Goal: Find contact information: Find contact information

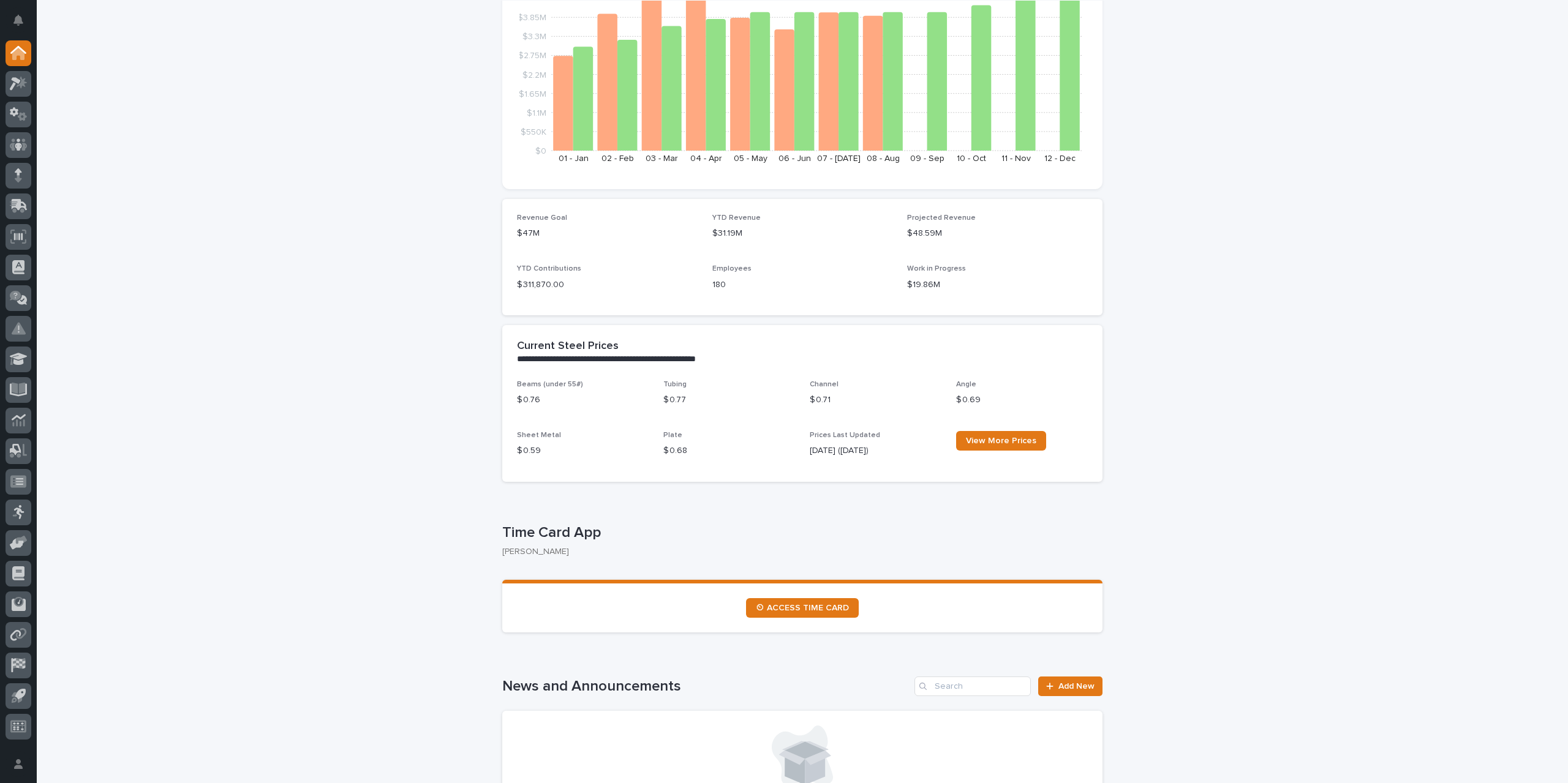
scroll to position [184, 0]
click at [802, 609] on span "⏲ ACCESS TIME CARD" at bounding box center [803, 608] width 93 height 9
click at [810, 606] on span "⏲ ACCESS TIME CARD" at bounding box center [803, 608] width 93 height 9
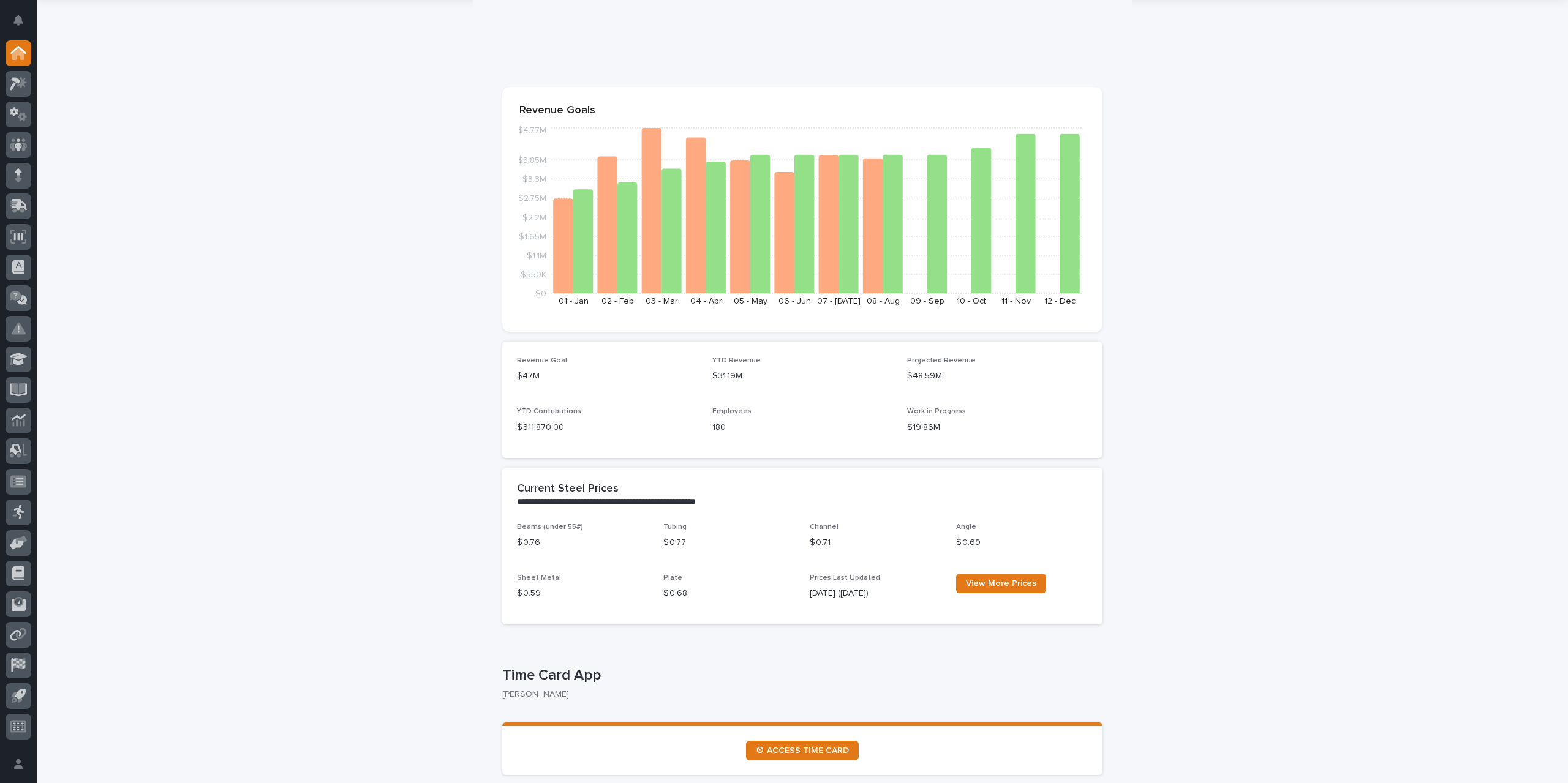
scroll to position [0, 0]
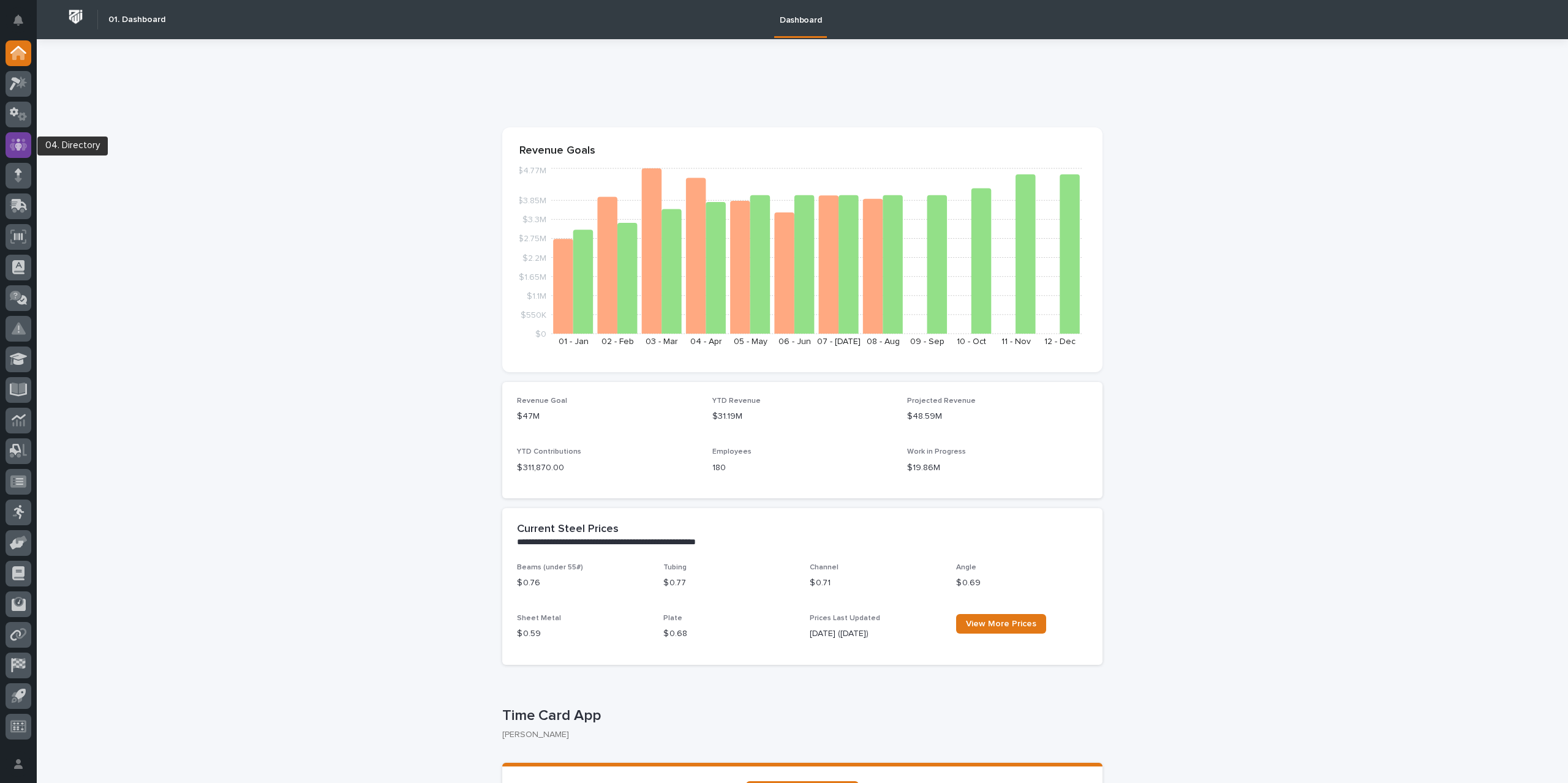
click at [20, 146] on icon at bounding box center [18, 144] width 7 height 12
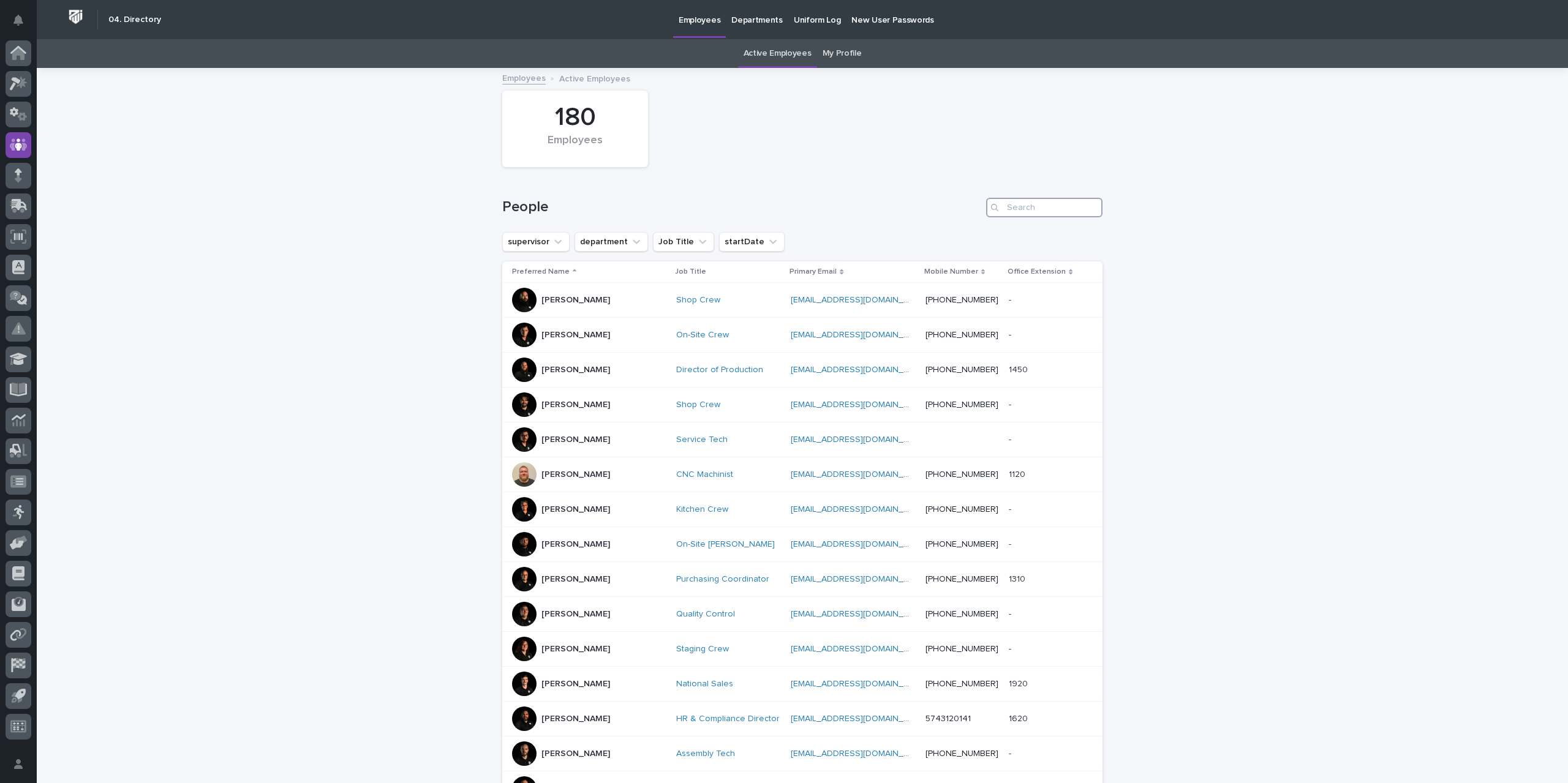
click at [1027, 215] on input "Search" at bounding box center [1044, 207] width 116 height 20
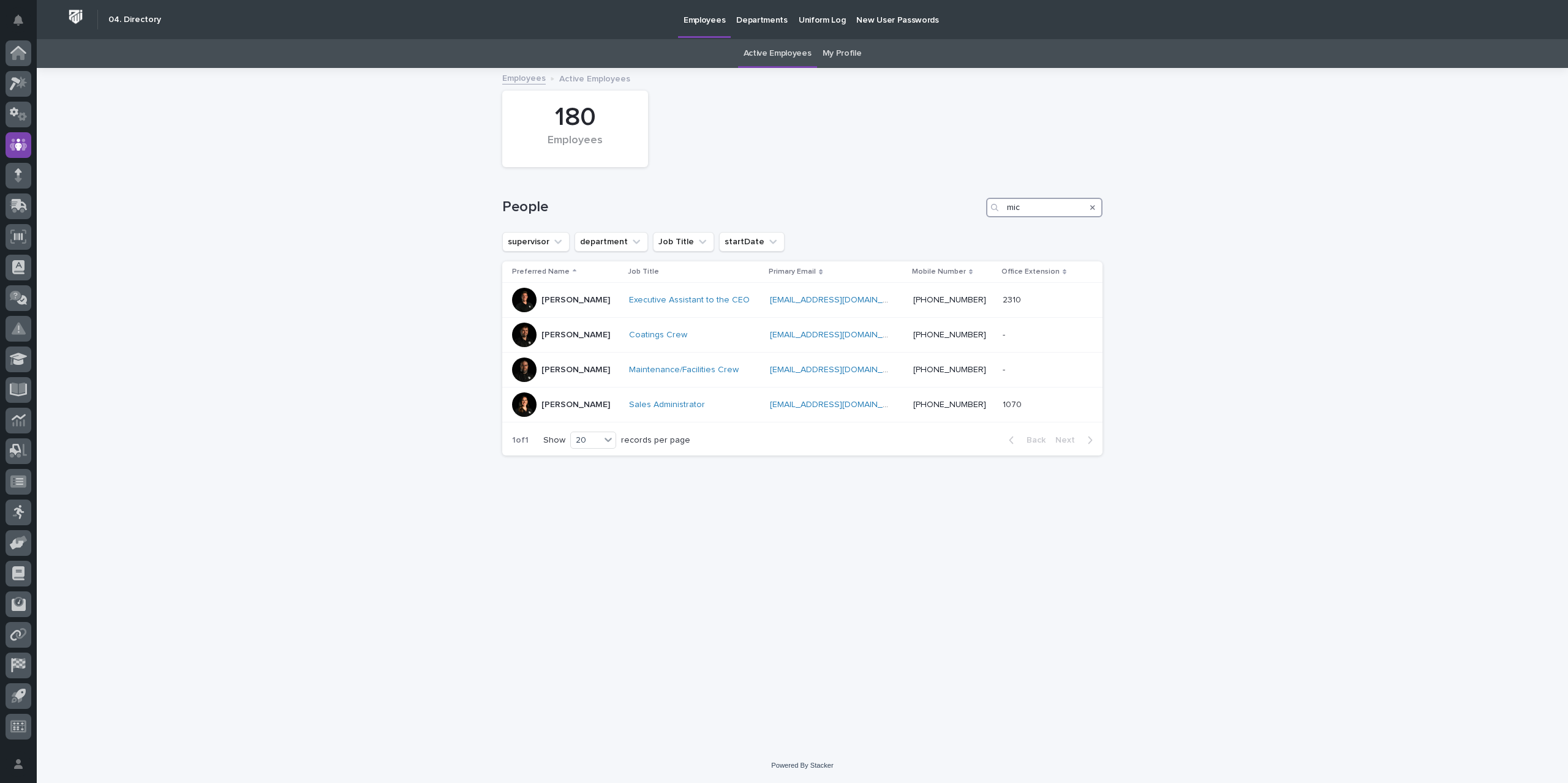
type input "mic"
click at [1094, 209] on icon "Search" at bounding box center [1093, 207] width 5 height 5
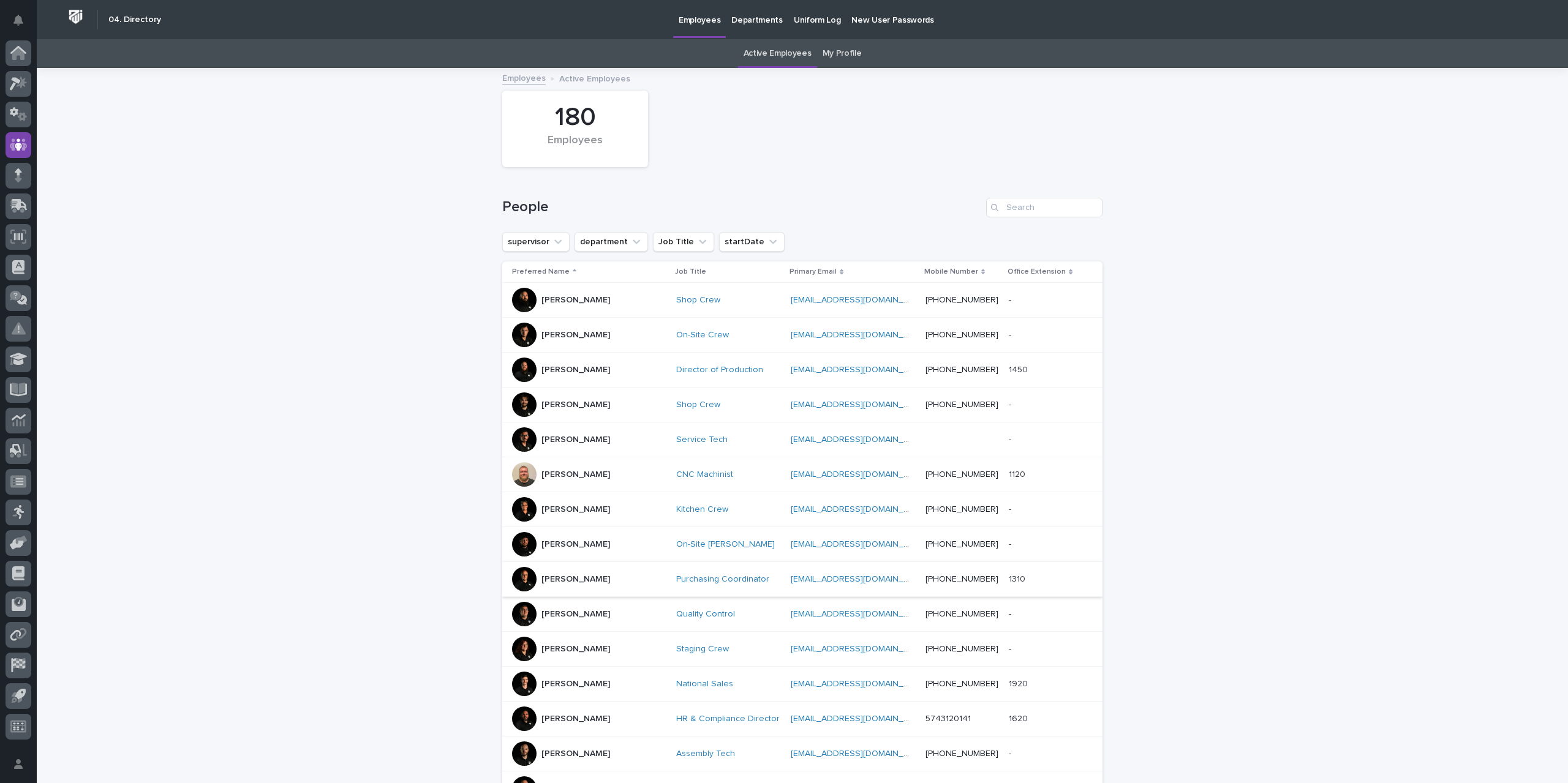
scroll to position [245, 0]
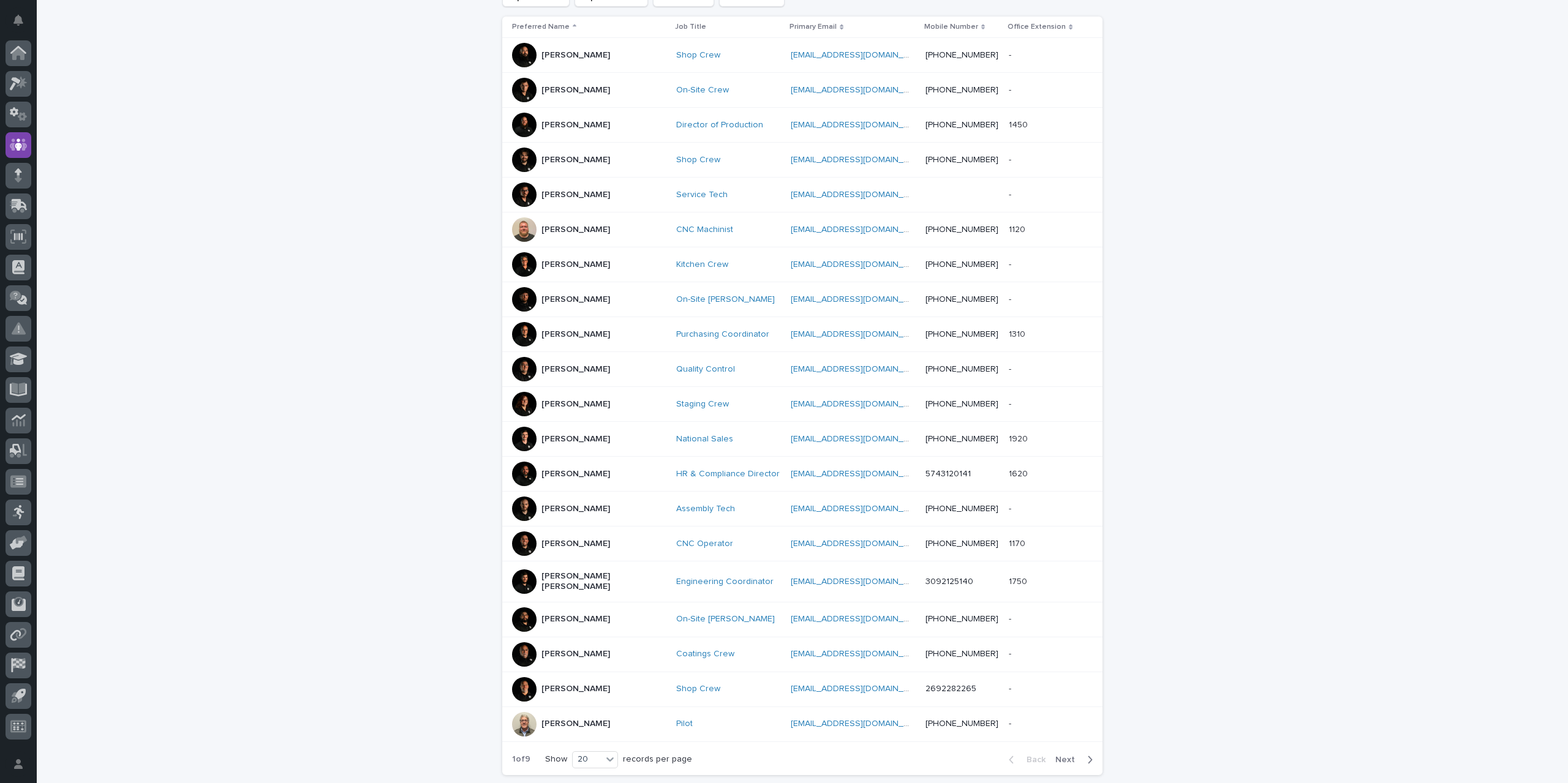
click at [1063, 756] on span "Next" at bounding box center [1069, 760] width 27 height 9
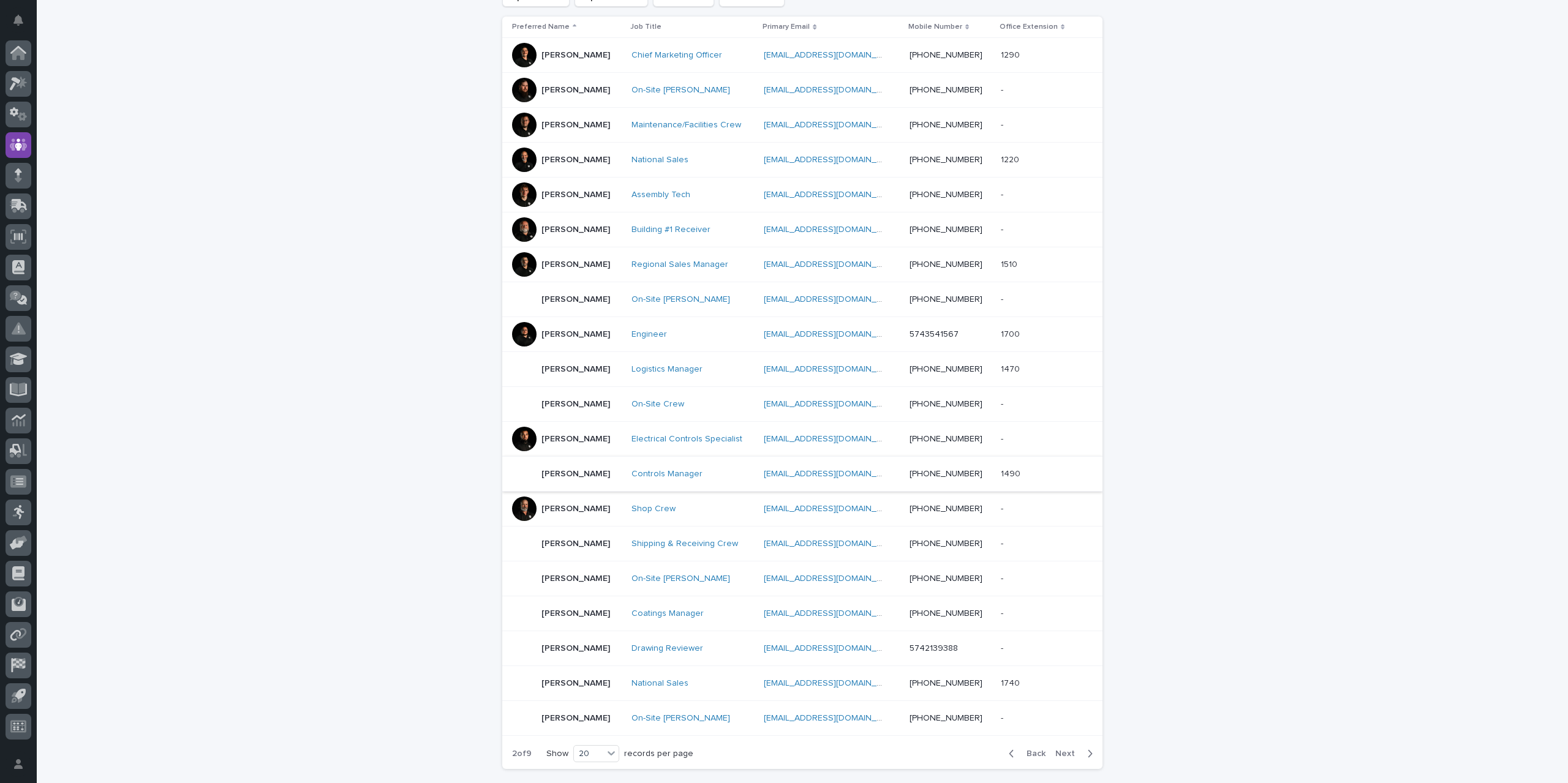
scroll to position [332, 0]
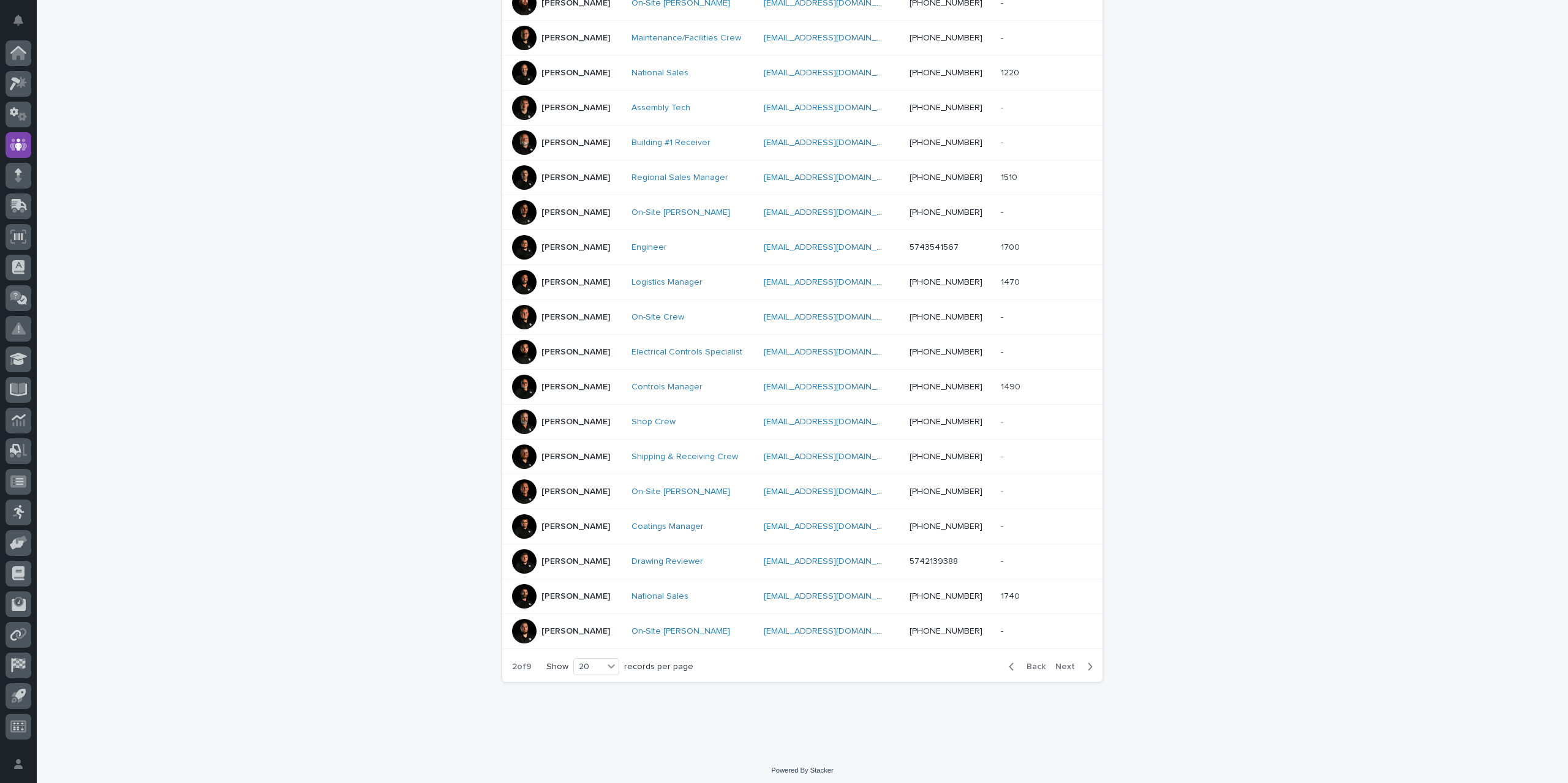
click at [1069, 663] on span "Next" at bounding box center [1069, 667] width 27 height 9
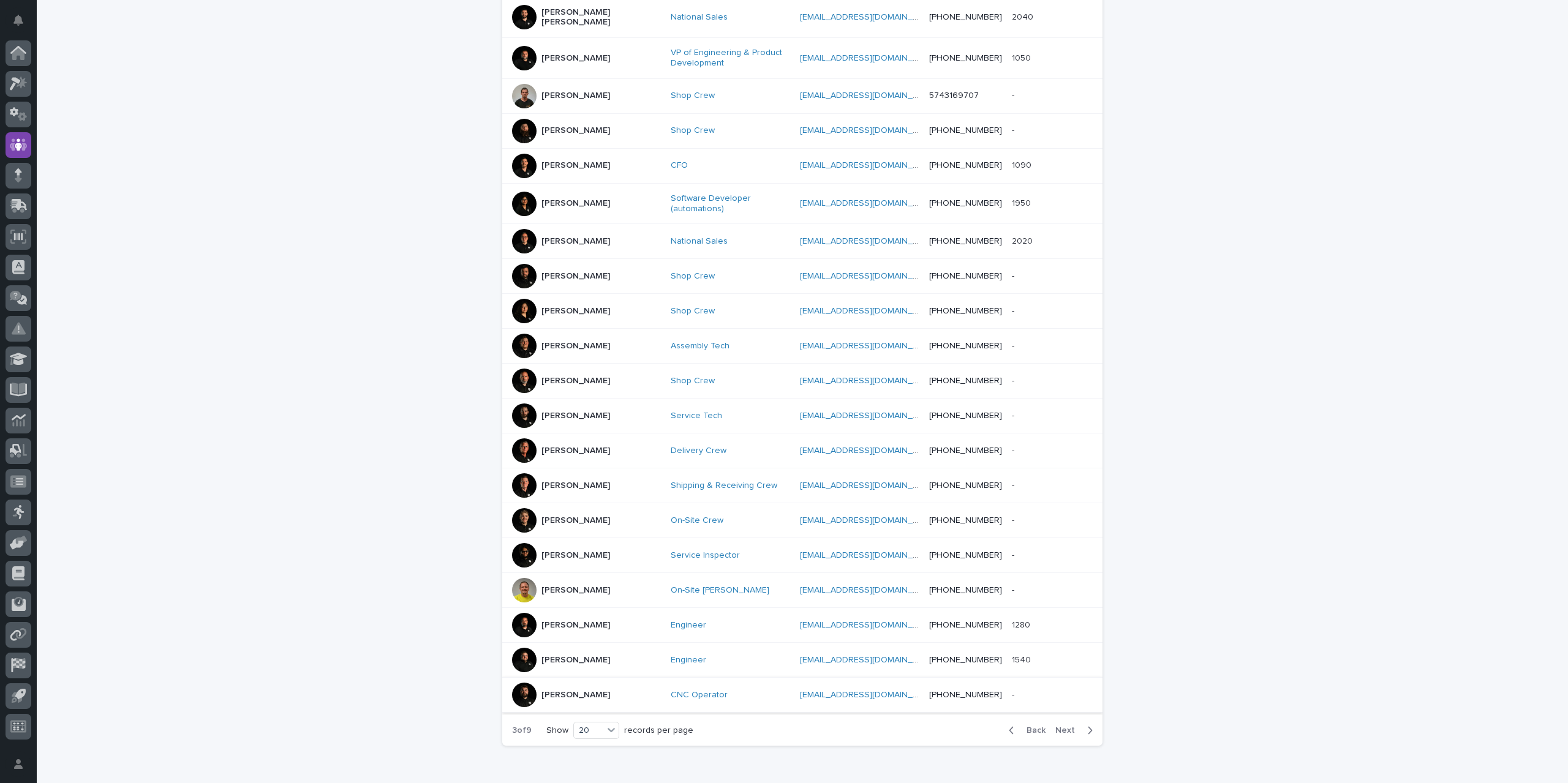
scroll to position [344, 0]
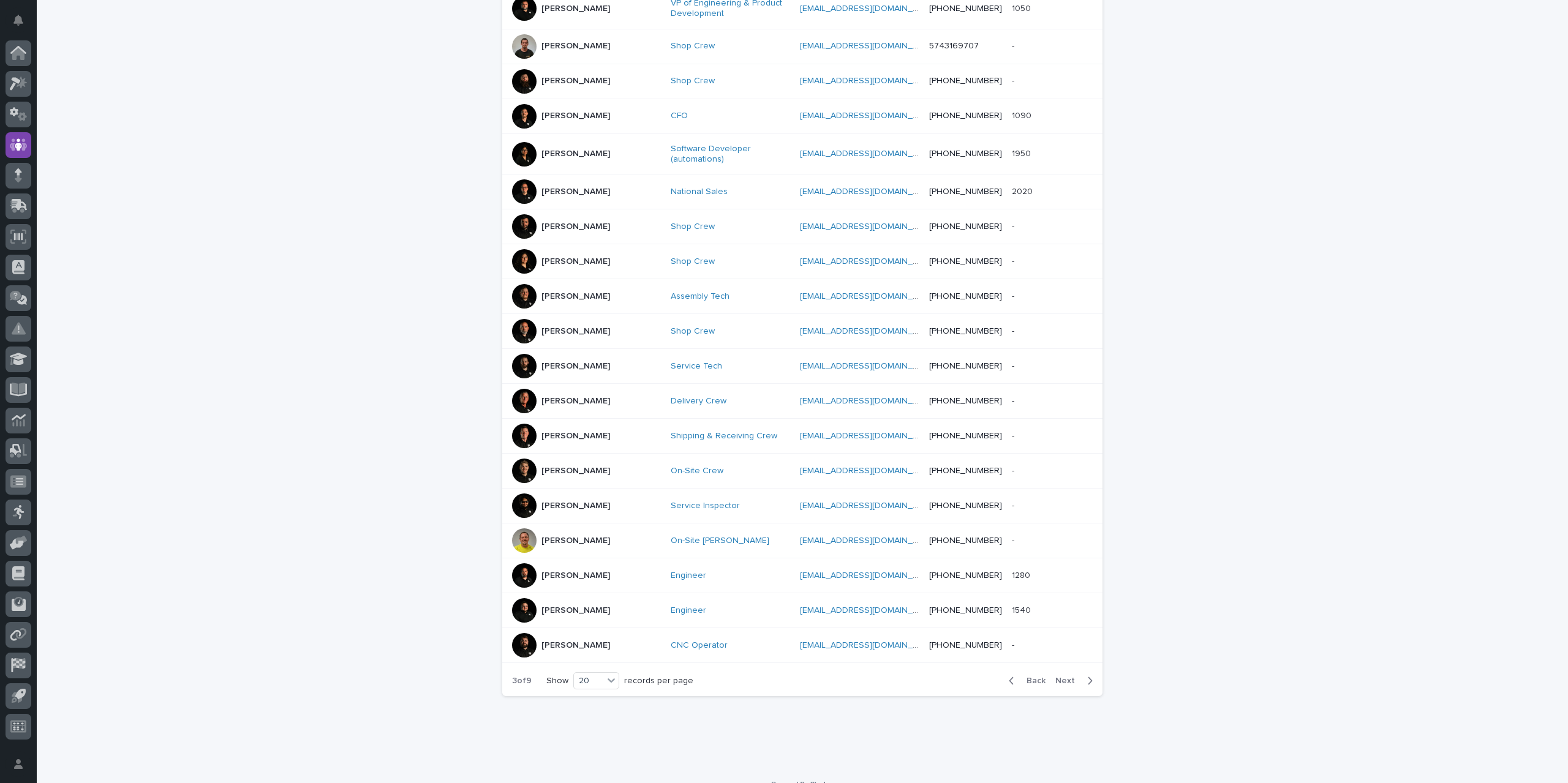
click at [1056, 676] on span "Next" at bounding box center [1069, 681] width 27 height 9
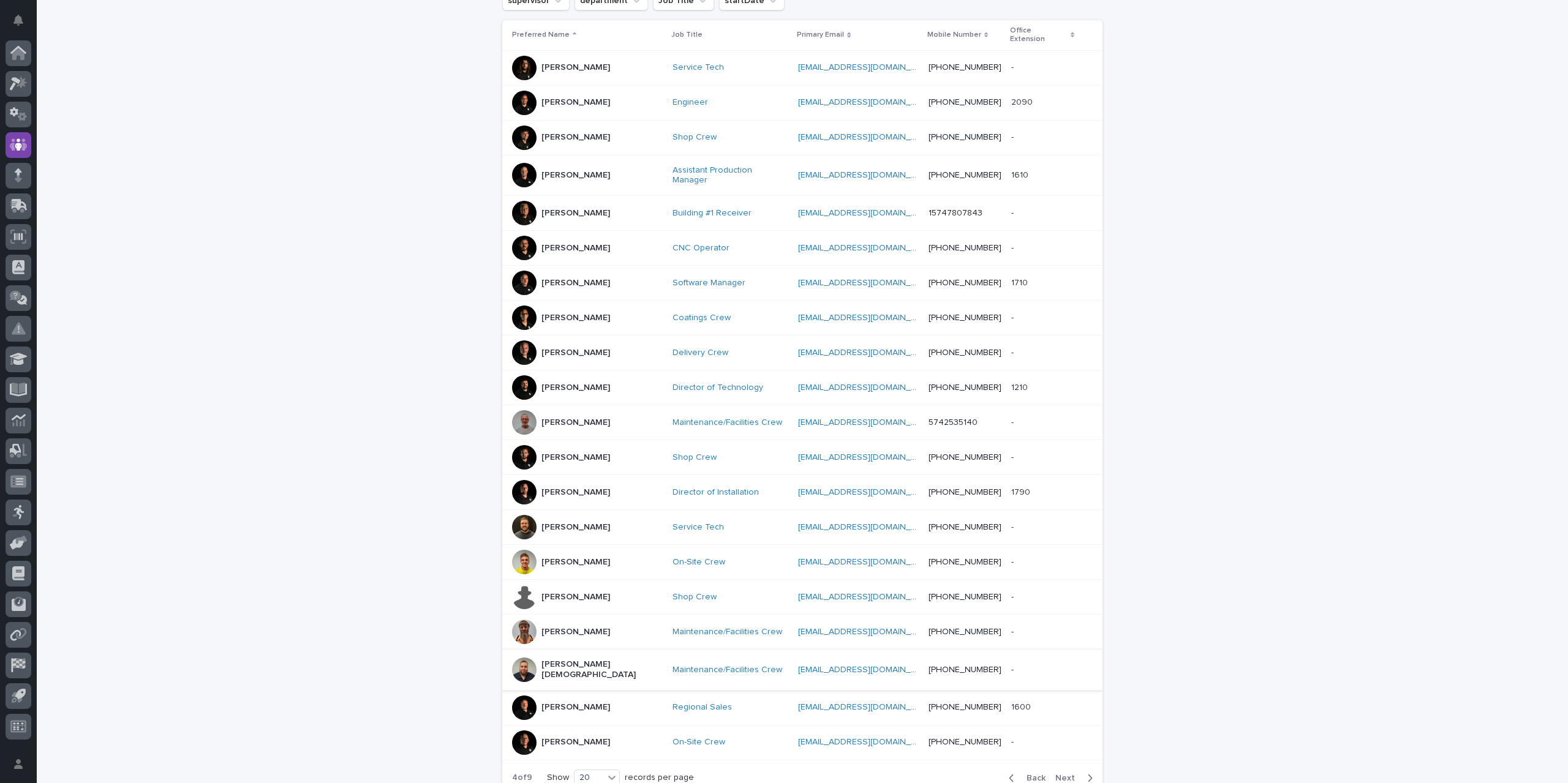
scroll to position [332, 0]
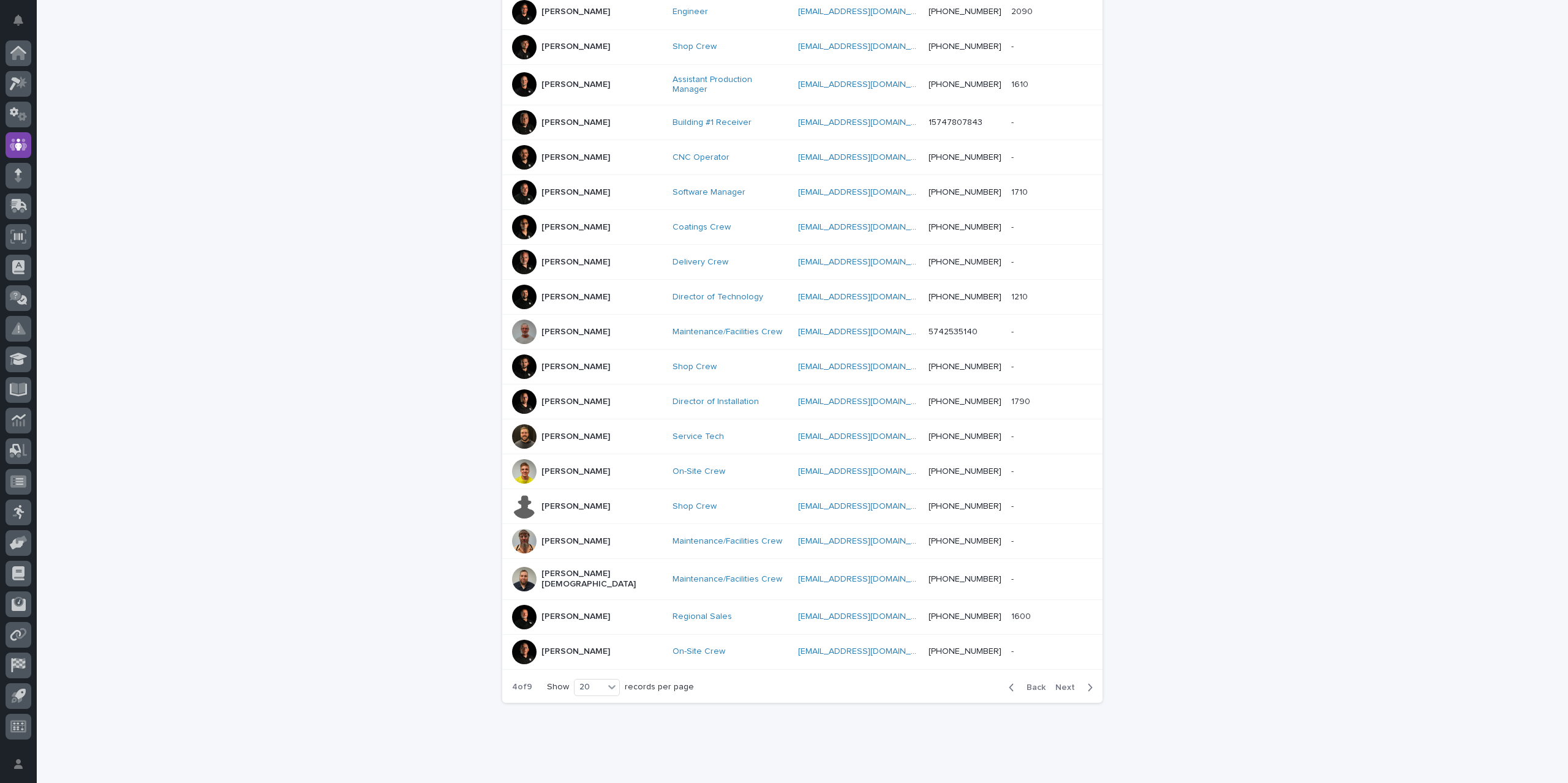
click at [1065, 684] on span "Next" at bounding box center [1069, 688] width 27 height 9
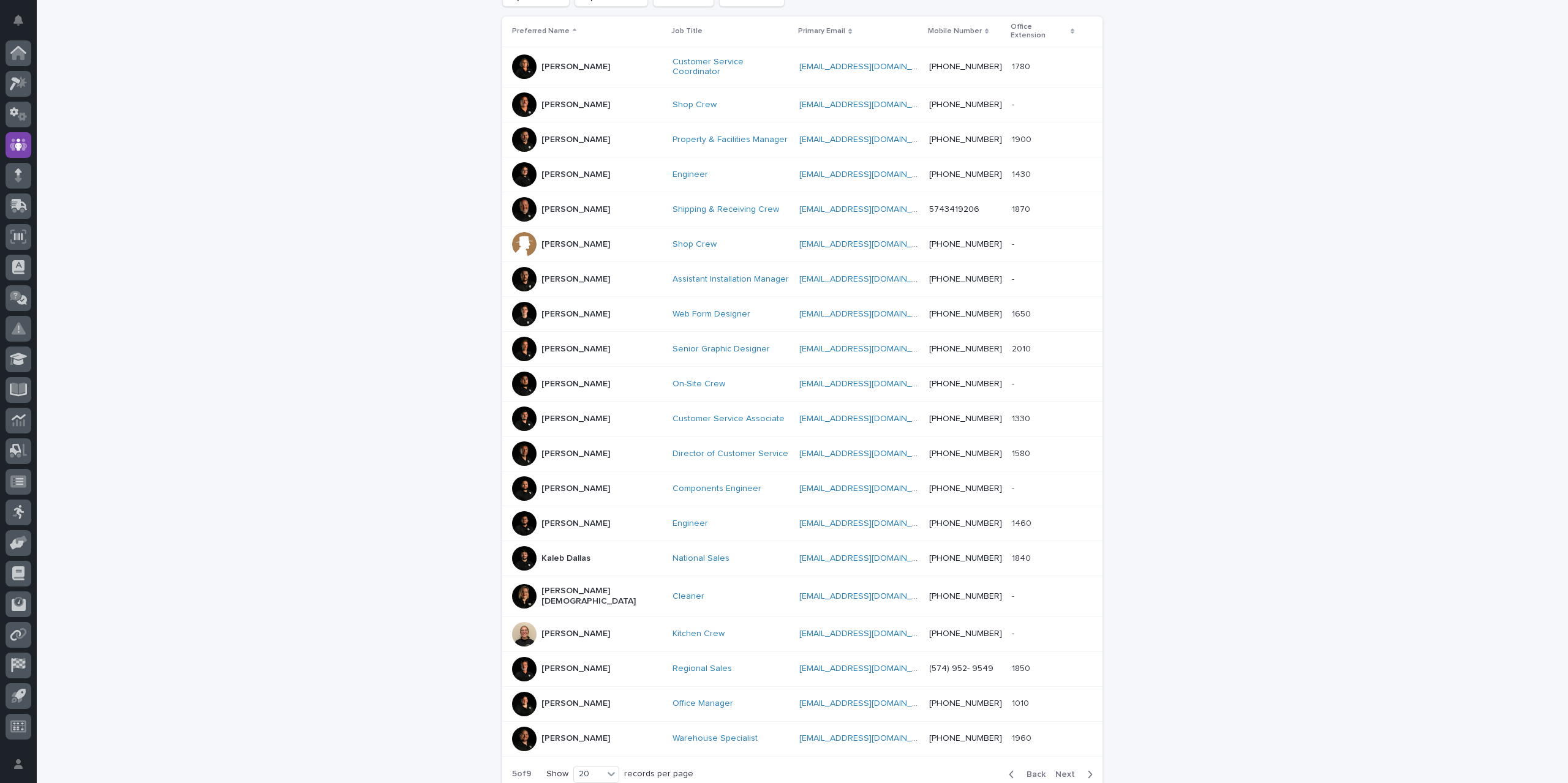
scroll to position [332, 0]
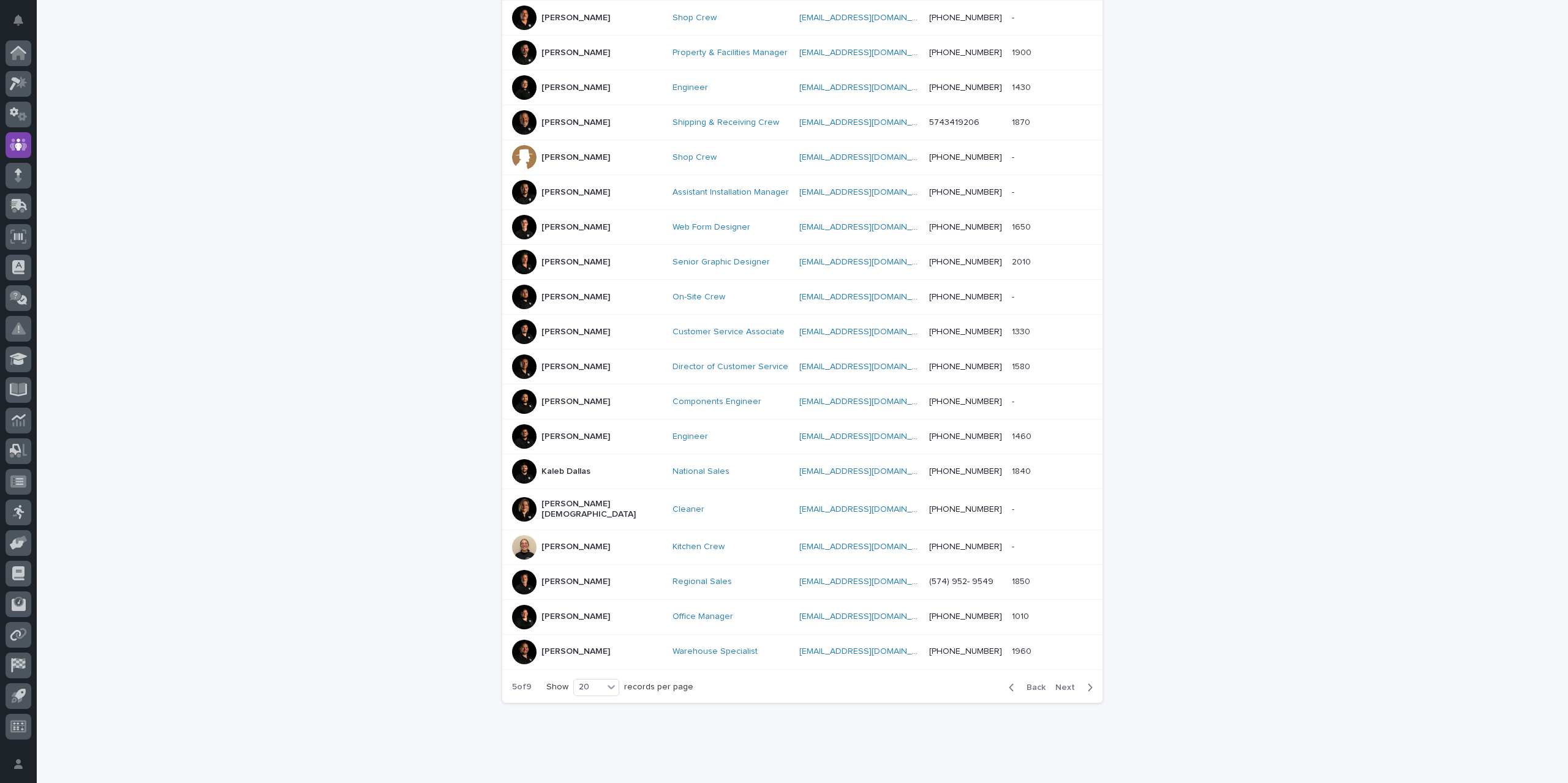
click at [1062, 684] on span "Next" at bounding box center [1069, 688] width 27 height 9
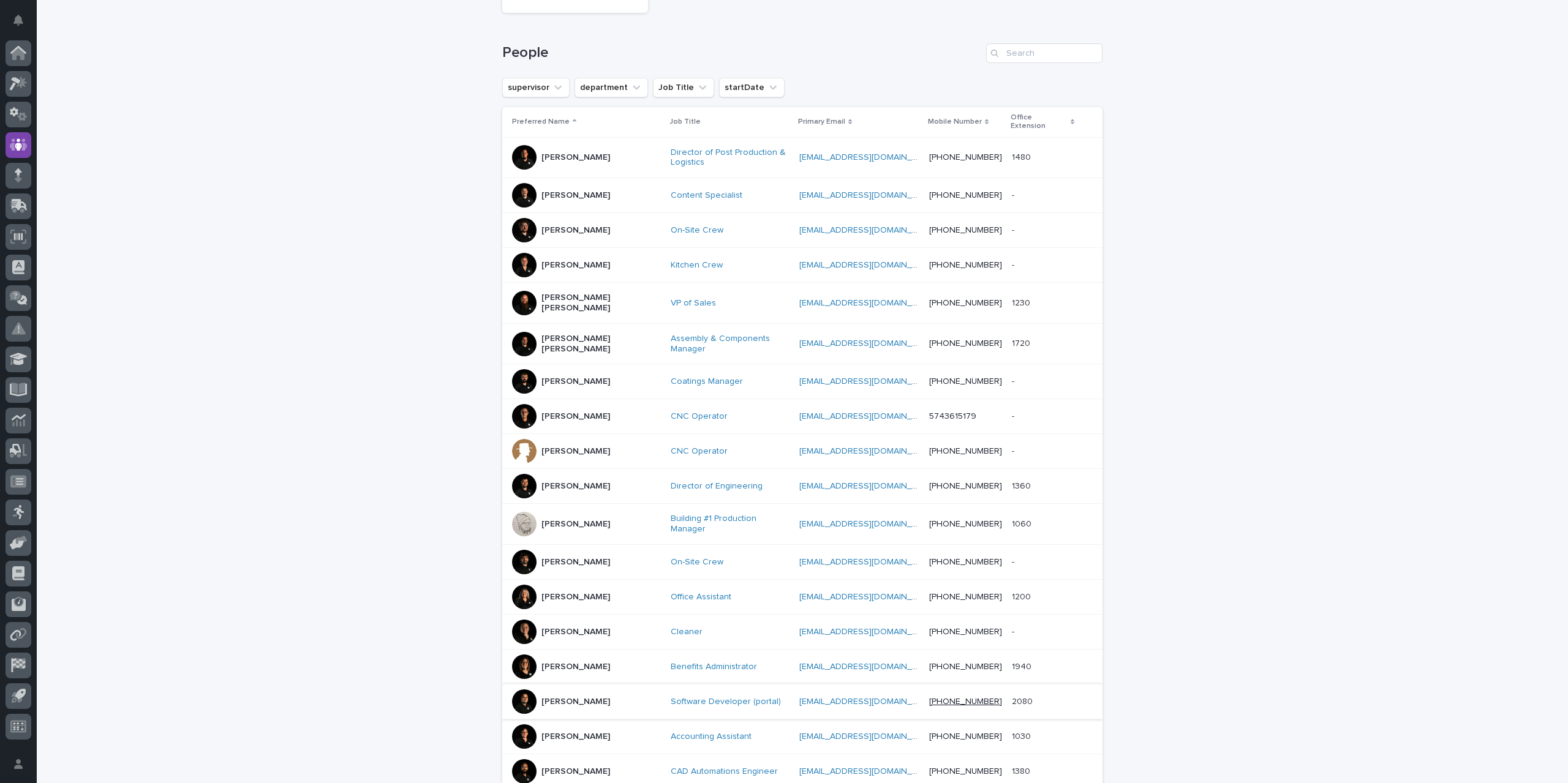
scroll to position [344, 0]
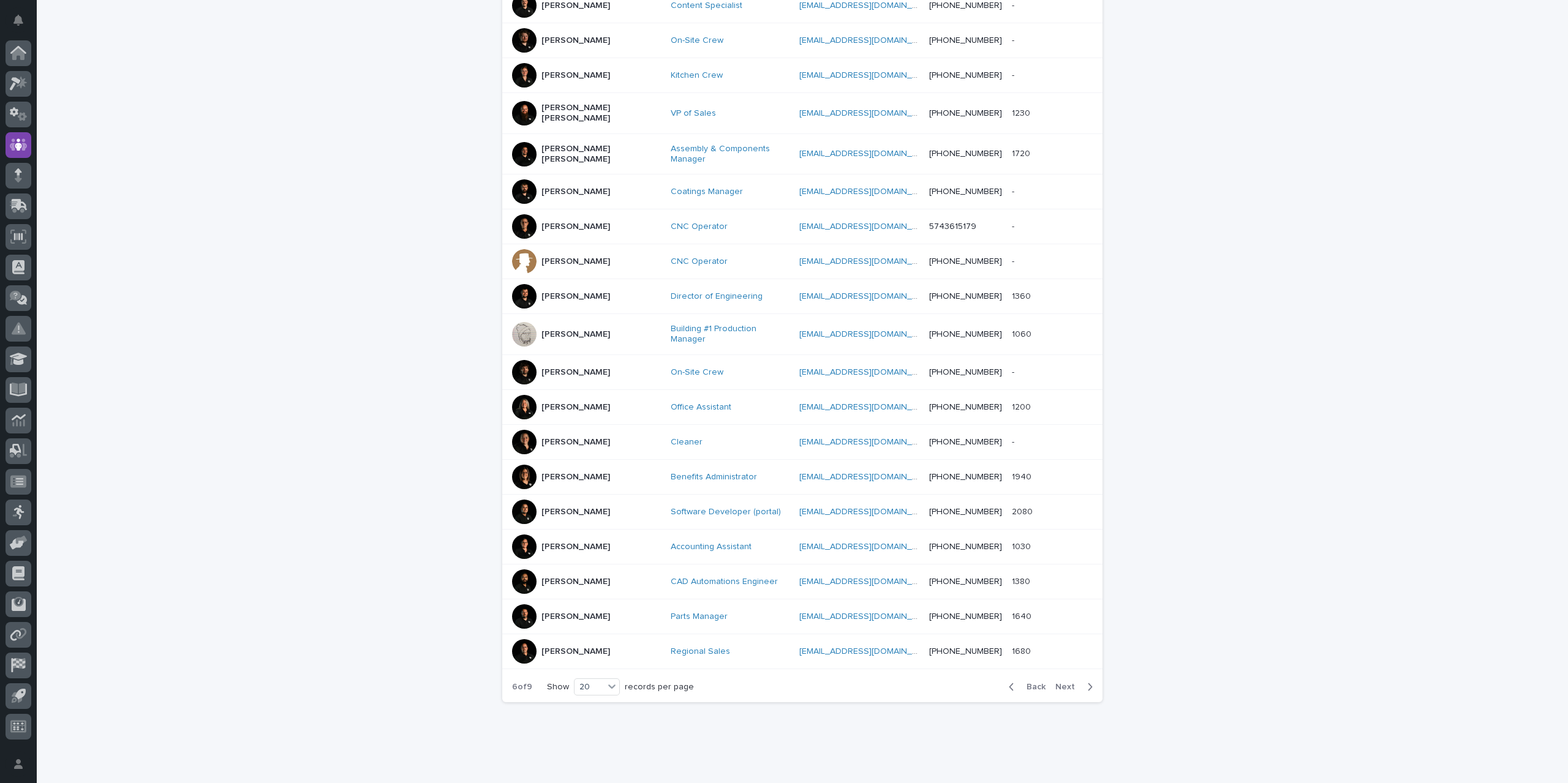
click at [523, 465] on div at bounding box center [525, 477] width 25 height 25
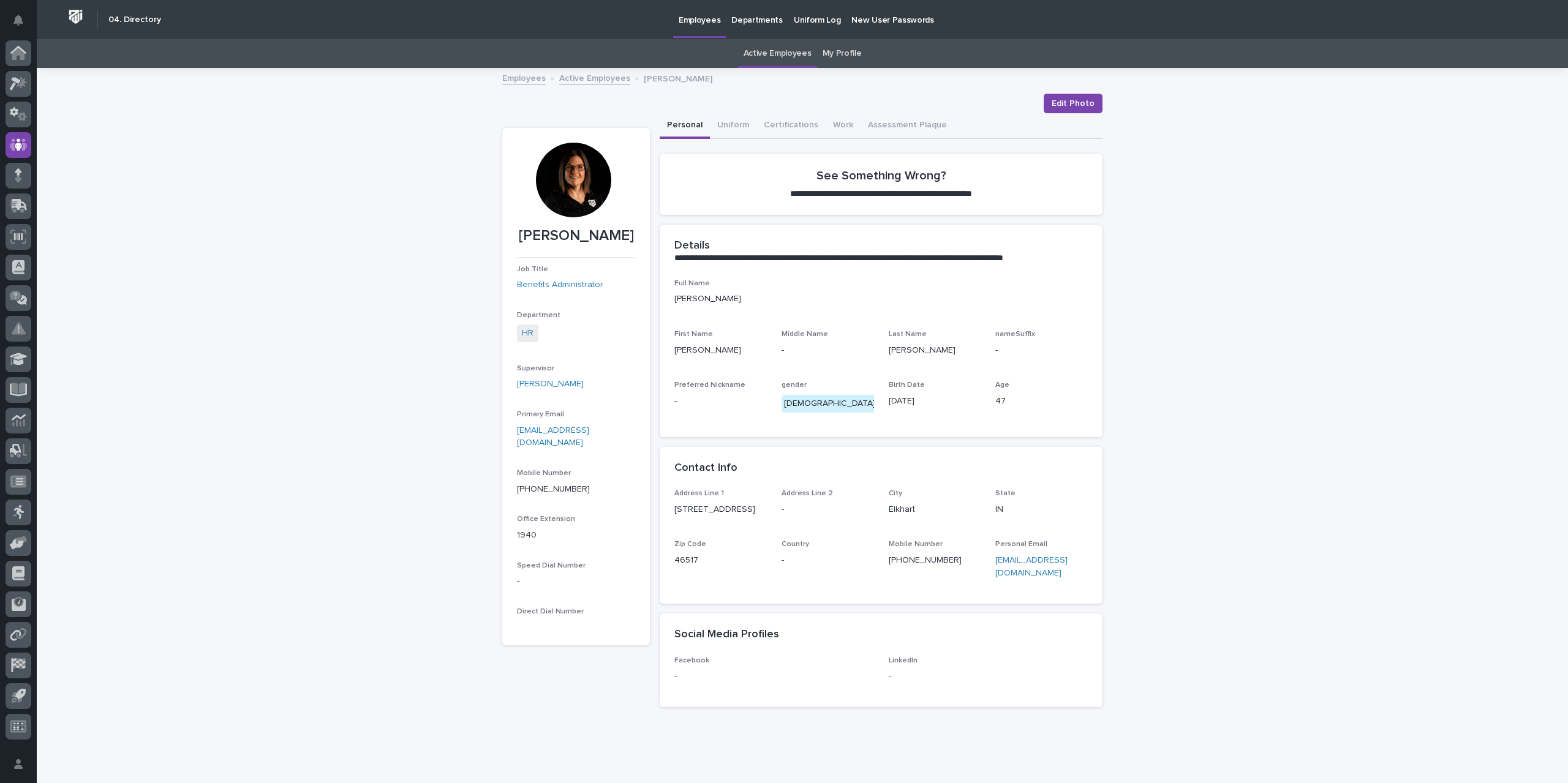
click at [583, 80] on link "Active Employees" at bounding box center [594, 77] width 71 height 14
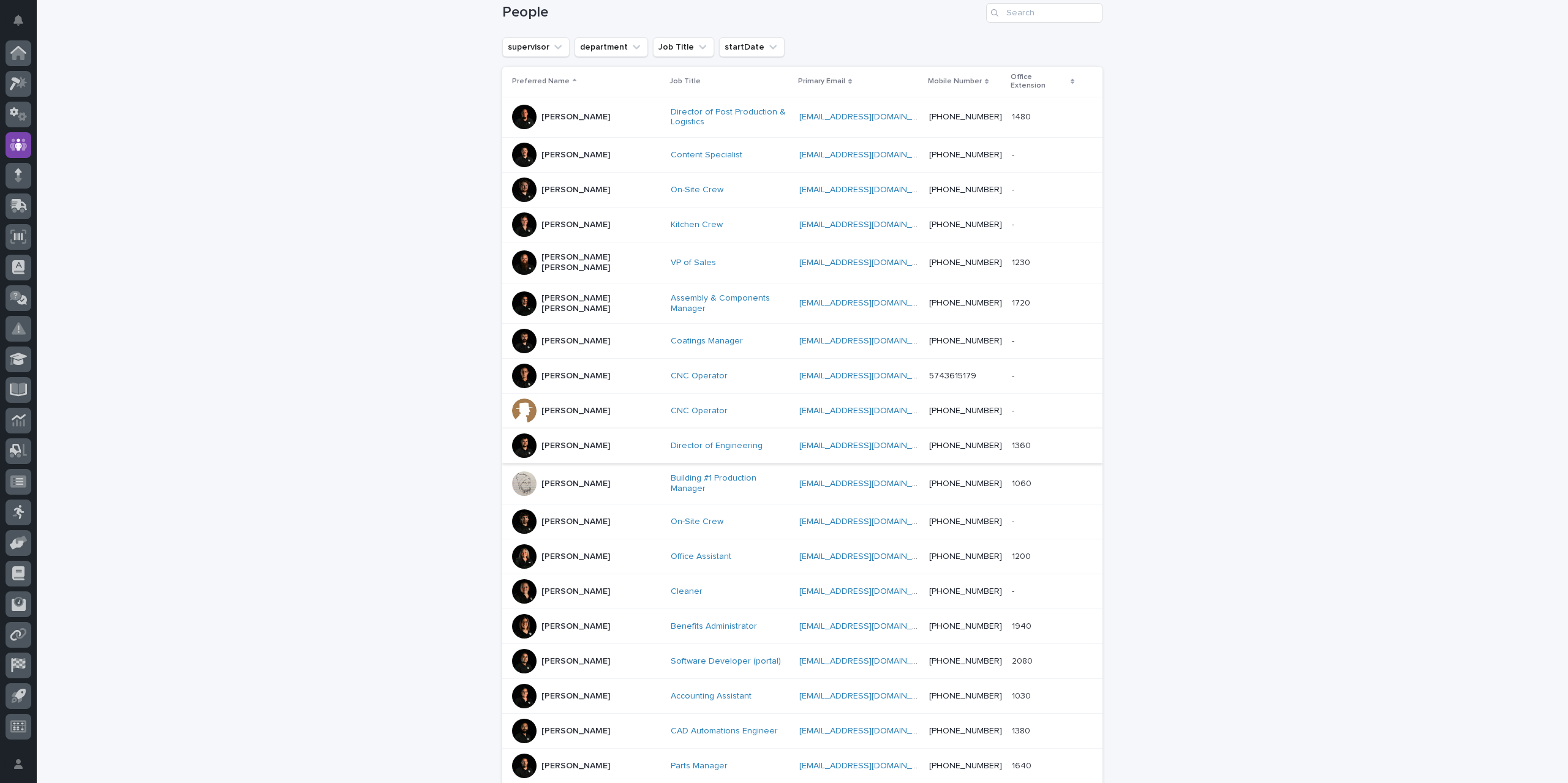
scroll to position [306, 0]
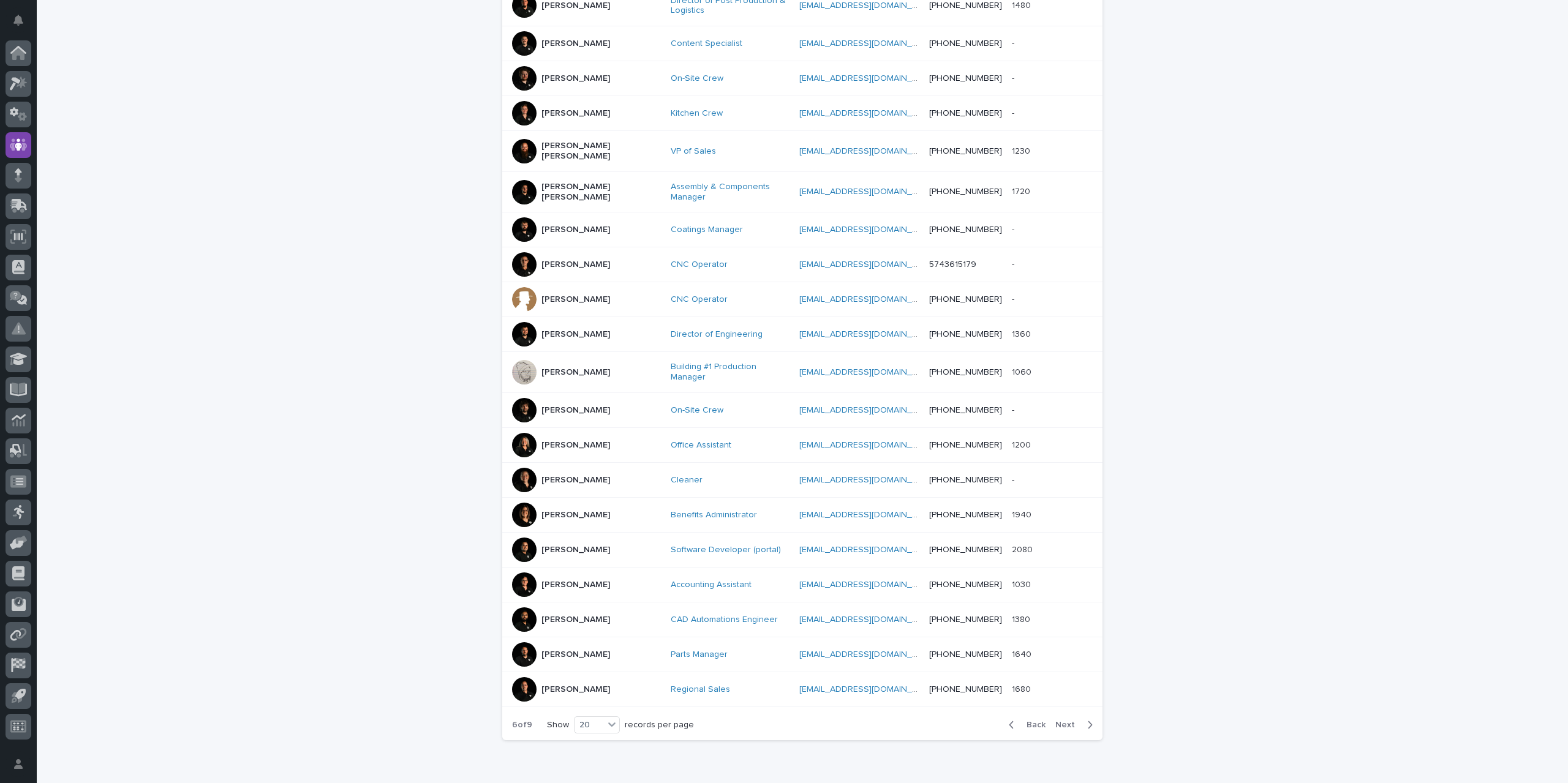
click at [572, 475] on p "[PERSON_NAME]" at bounding box center [576, 480] width 69 height 10
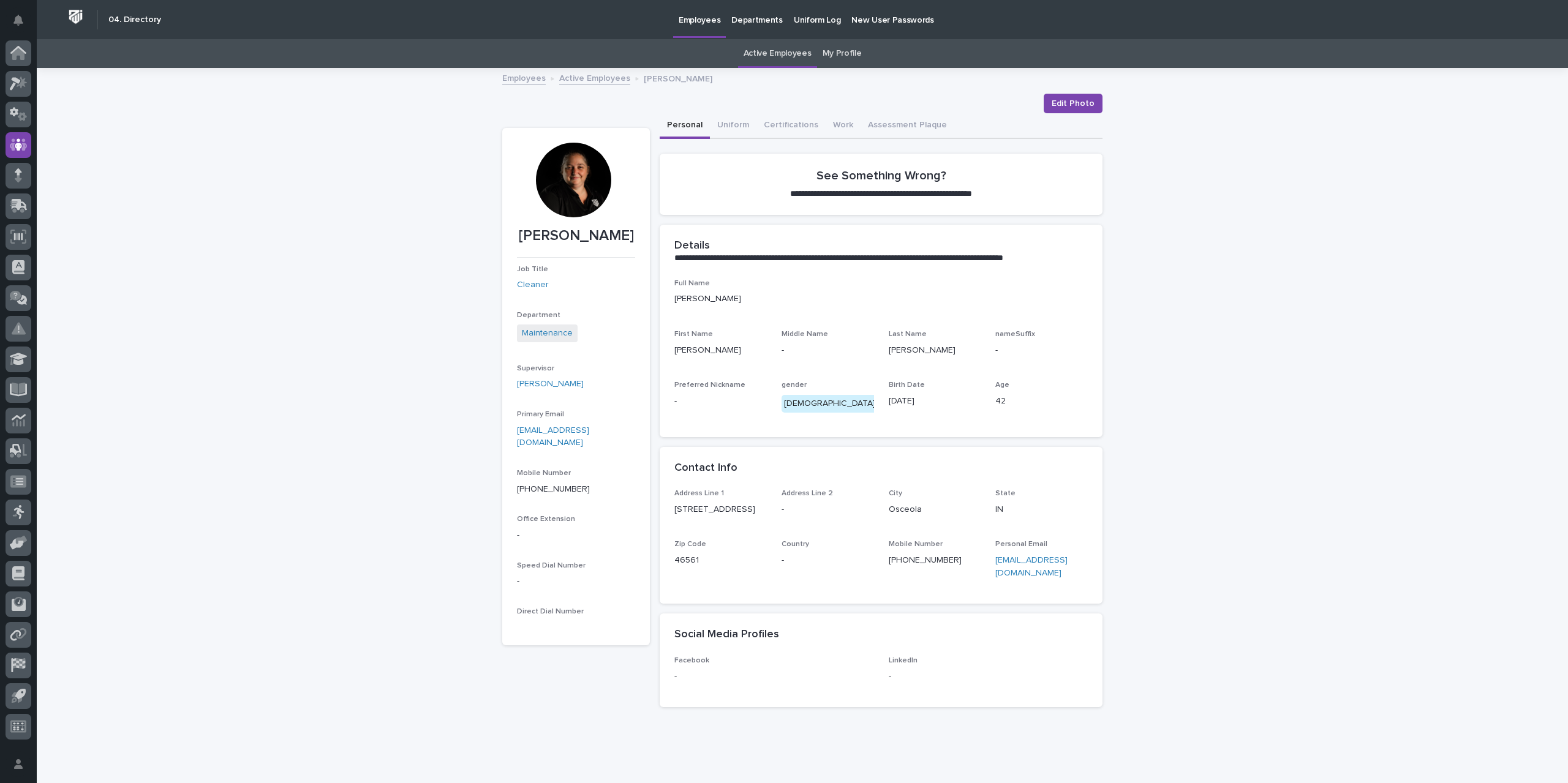
click at [578, 78] on link "Active Employees" at bounding box center [594, 77] width 71 height 14
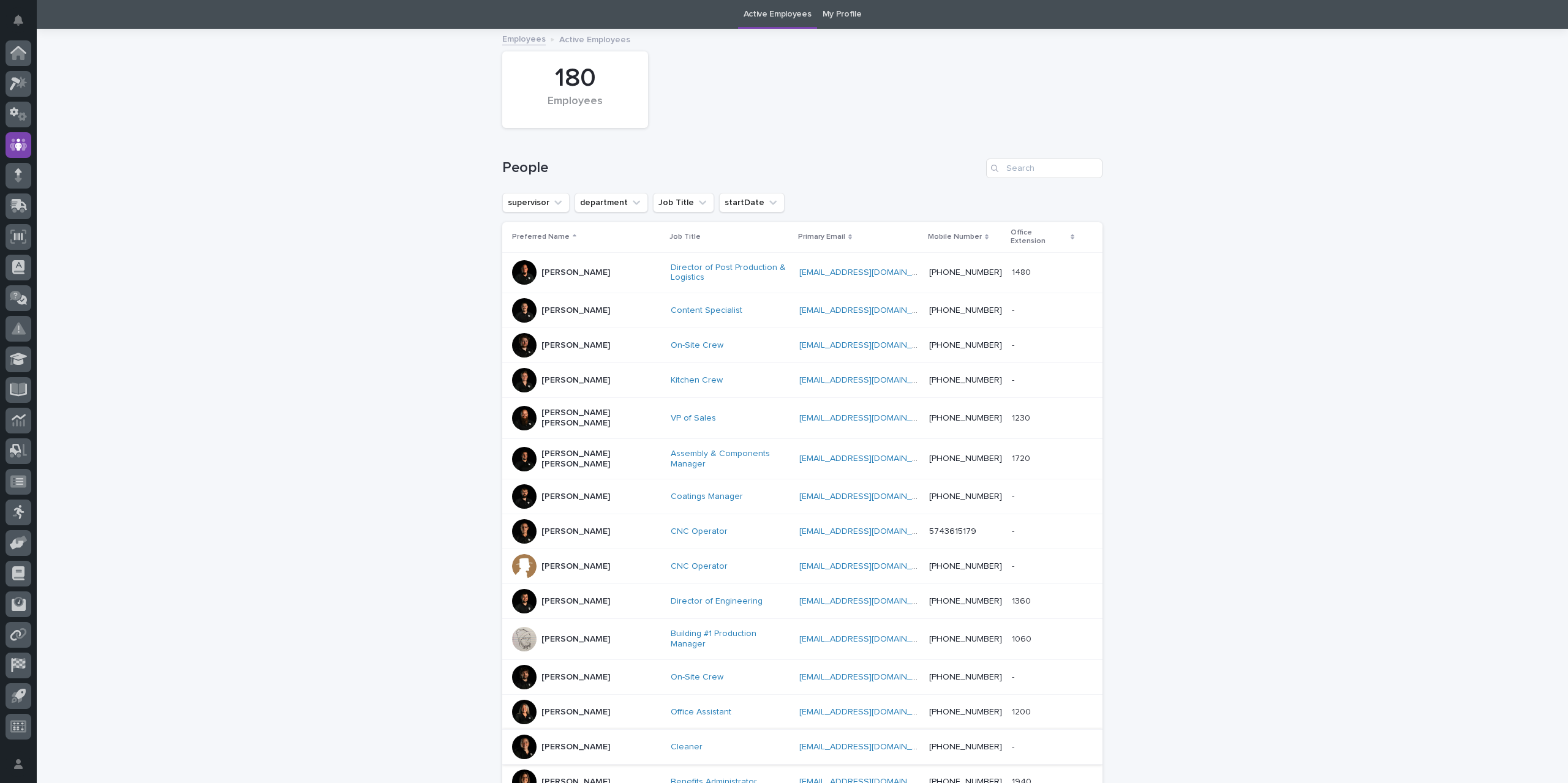
scroll to position [344, 0]
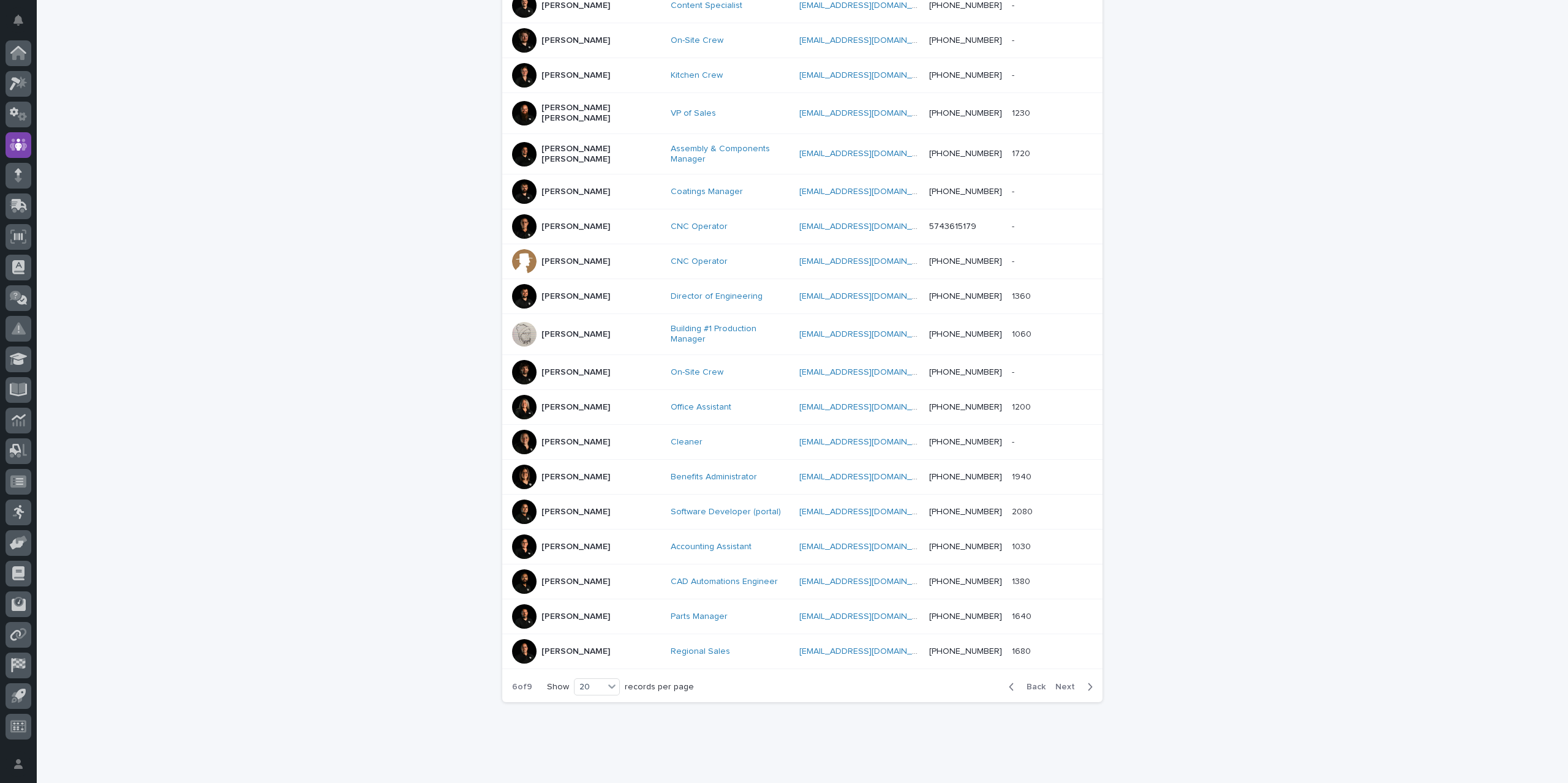
click at [1057, 683] on span "Next" at bounding box center [1069, 687] width 27 height 9
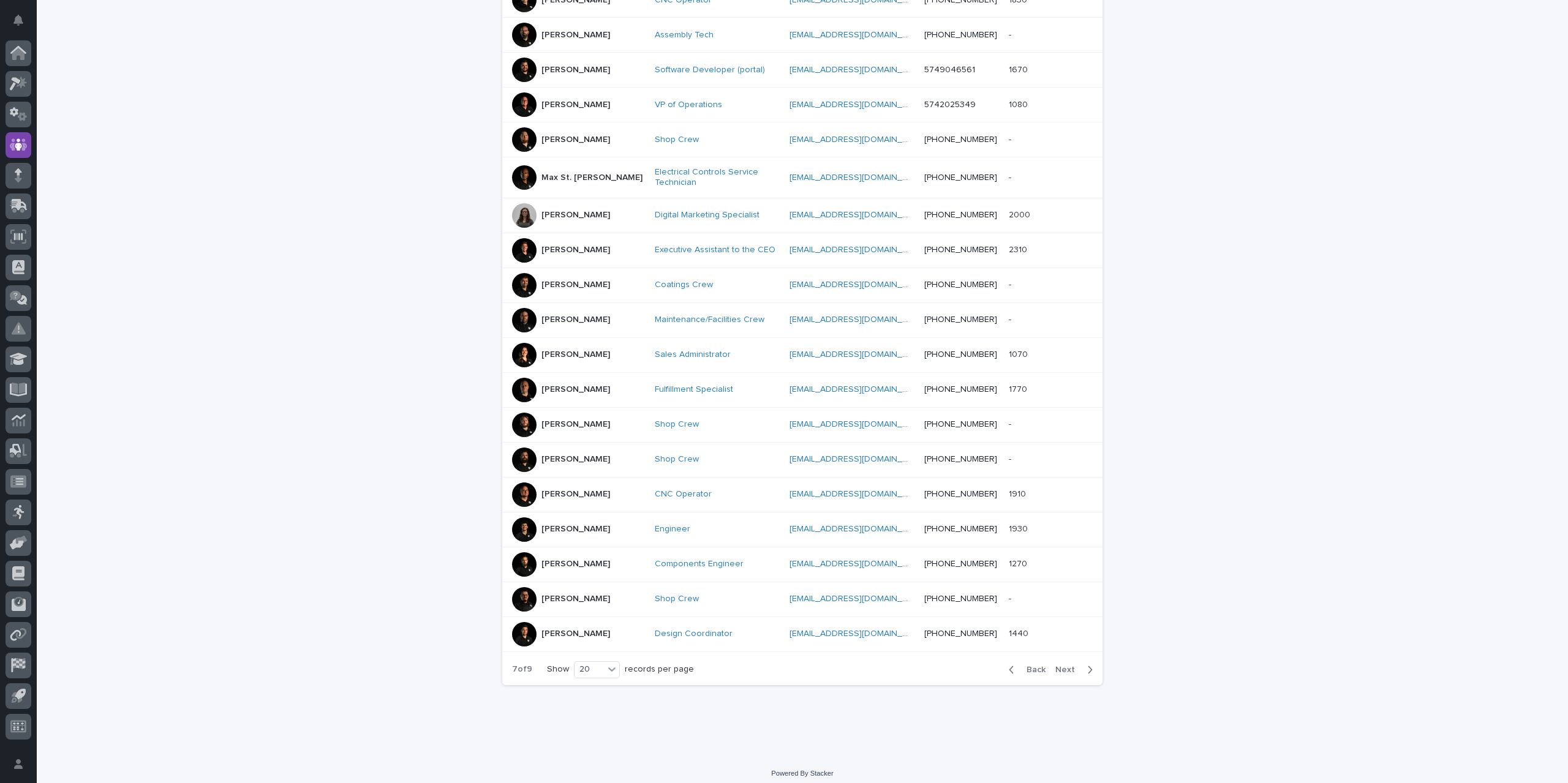
scroll to position [338, 0]
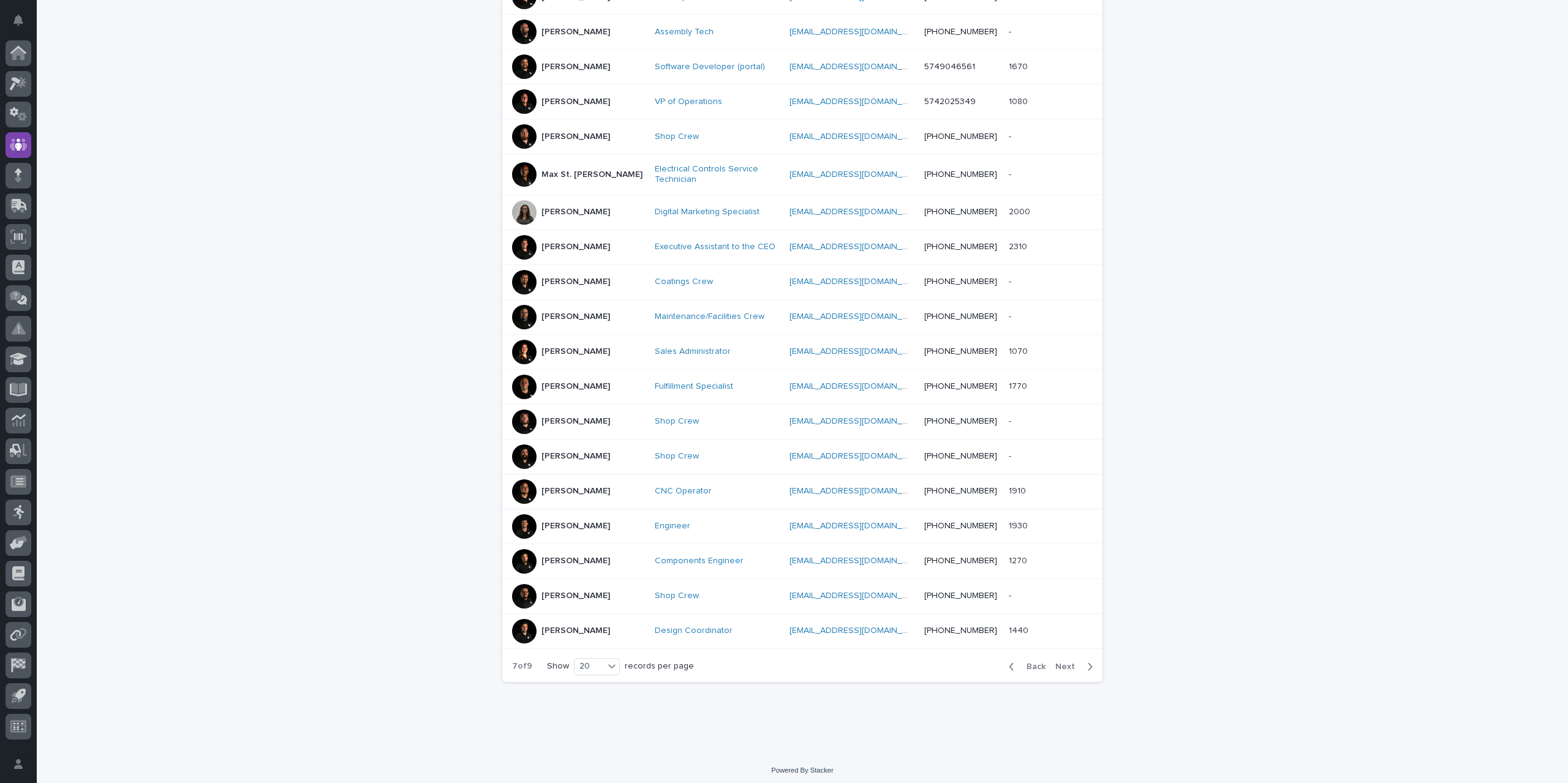
click at [1057, 663] on span "Next" at bounding box center [1069, 667] width 27 height 9
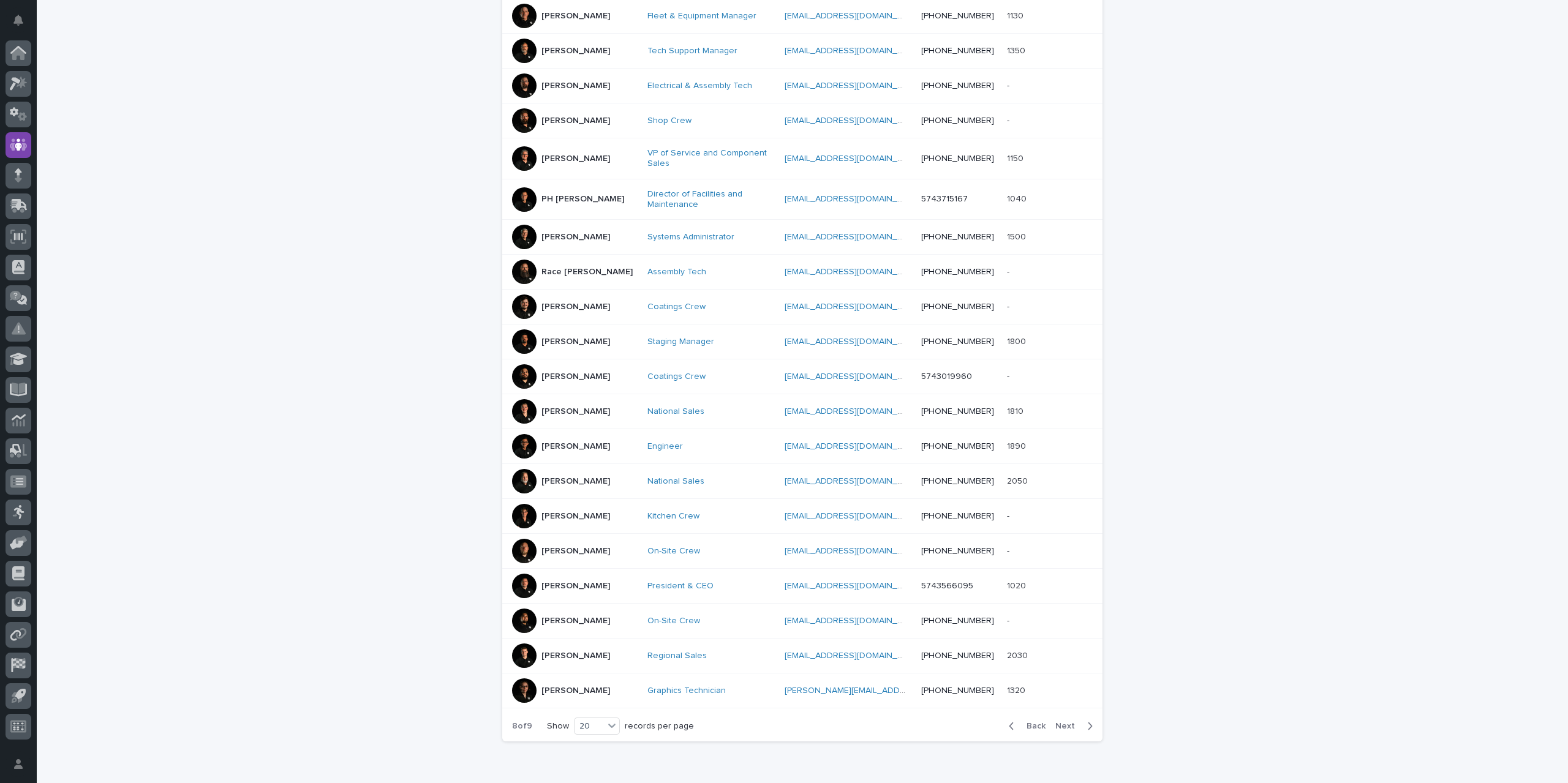
scroll to position [341, 0]
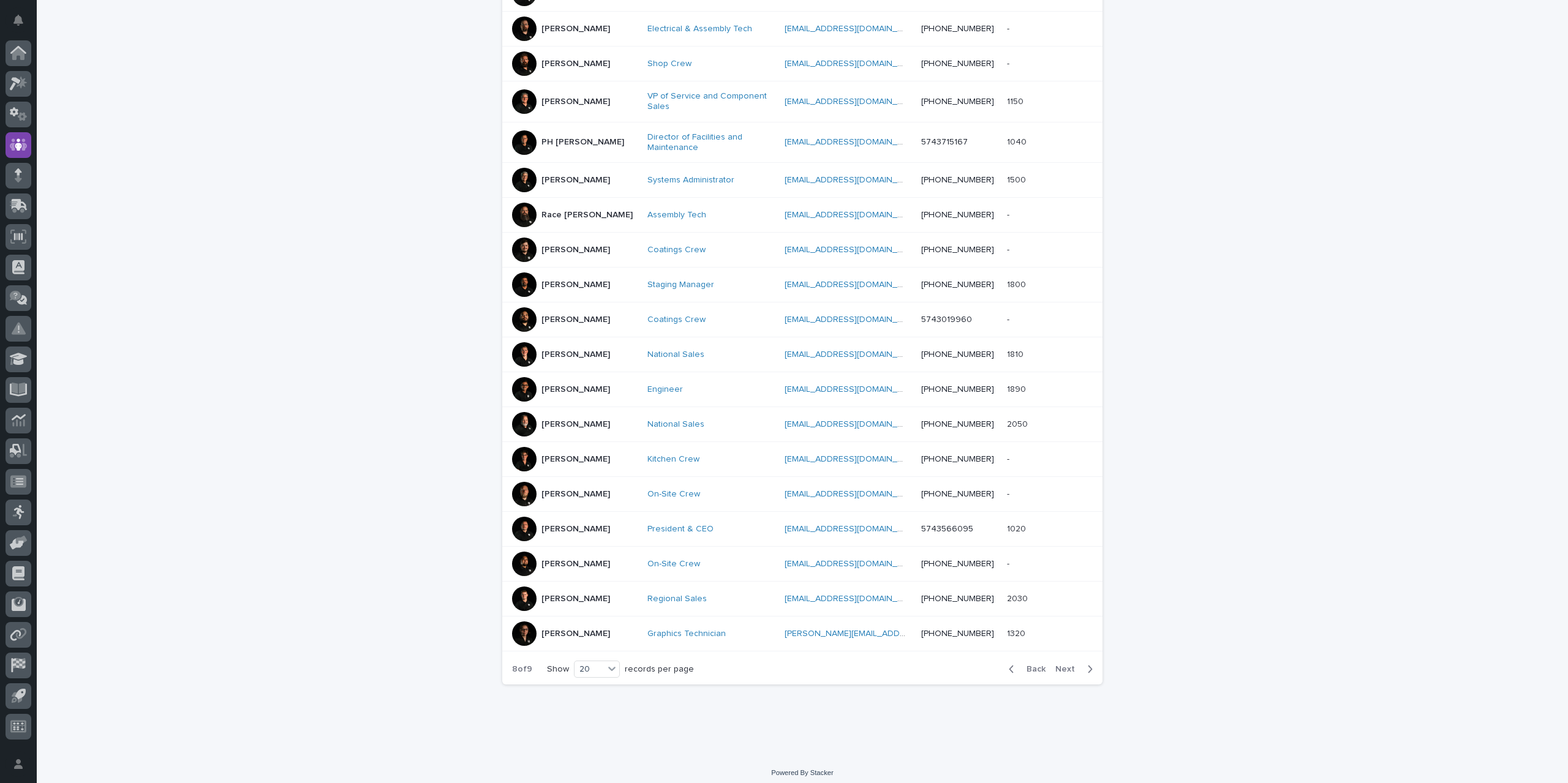
click at [1057, 665] on span "Next" at bounding box center [1069, 669] width 27 height 9
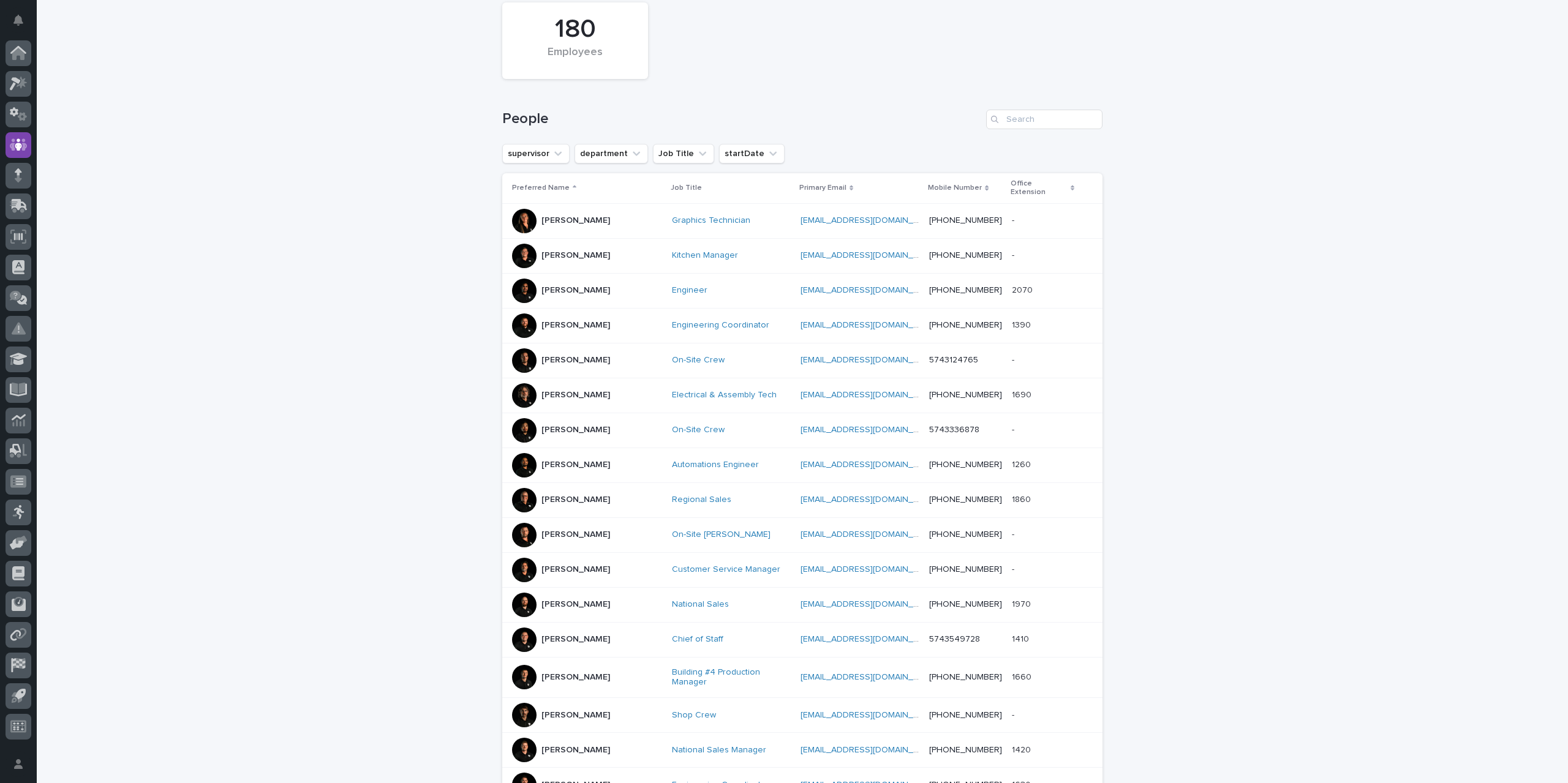
scroll to position [87, 0]
click at [25, 50] on icon at bounding box center [18, 53] width 16 height 14
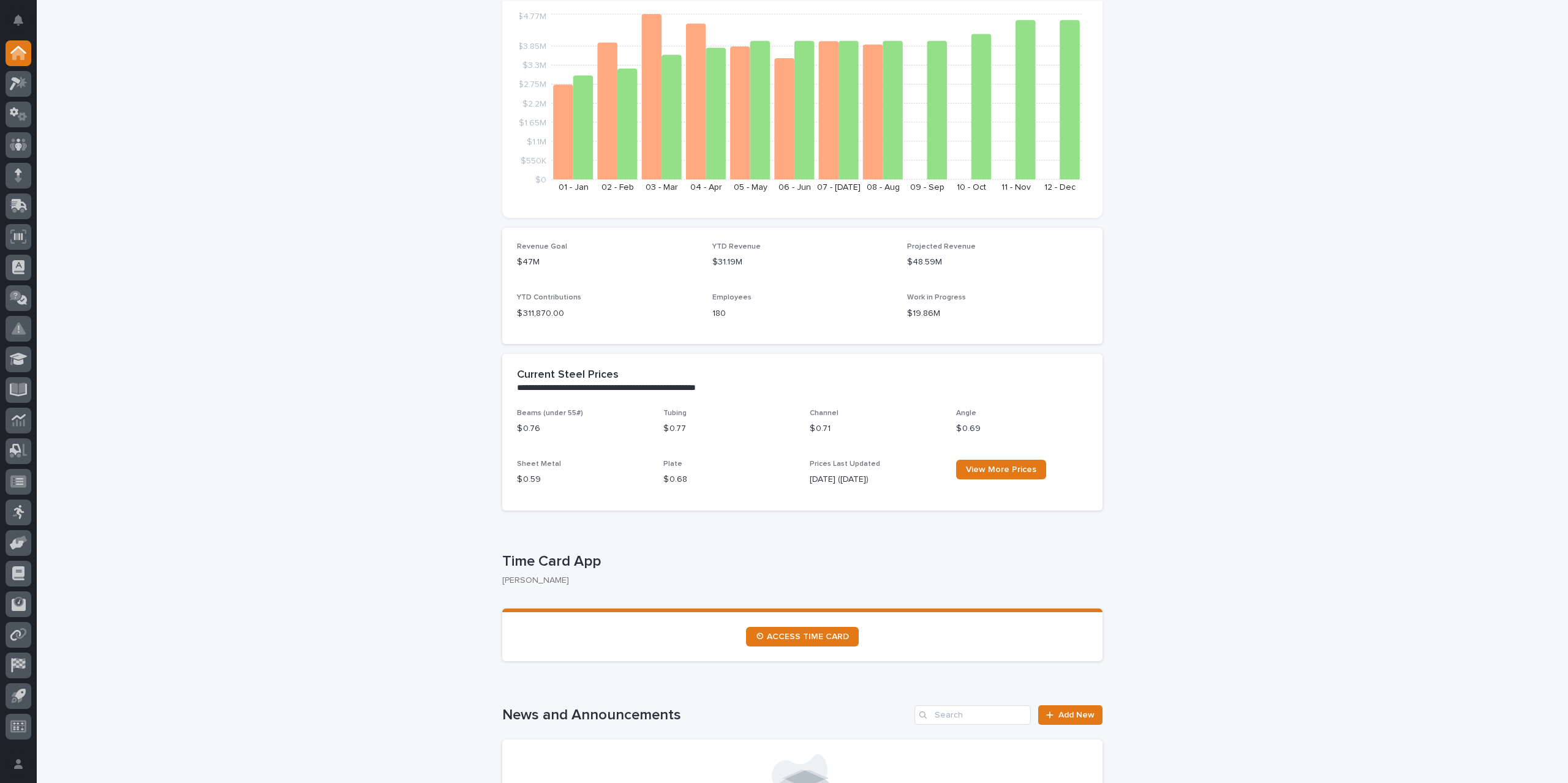
scroll to position [245, 0]
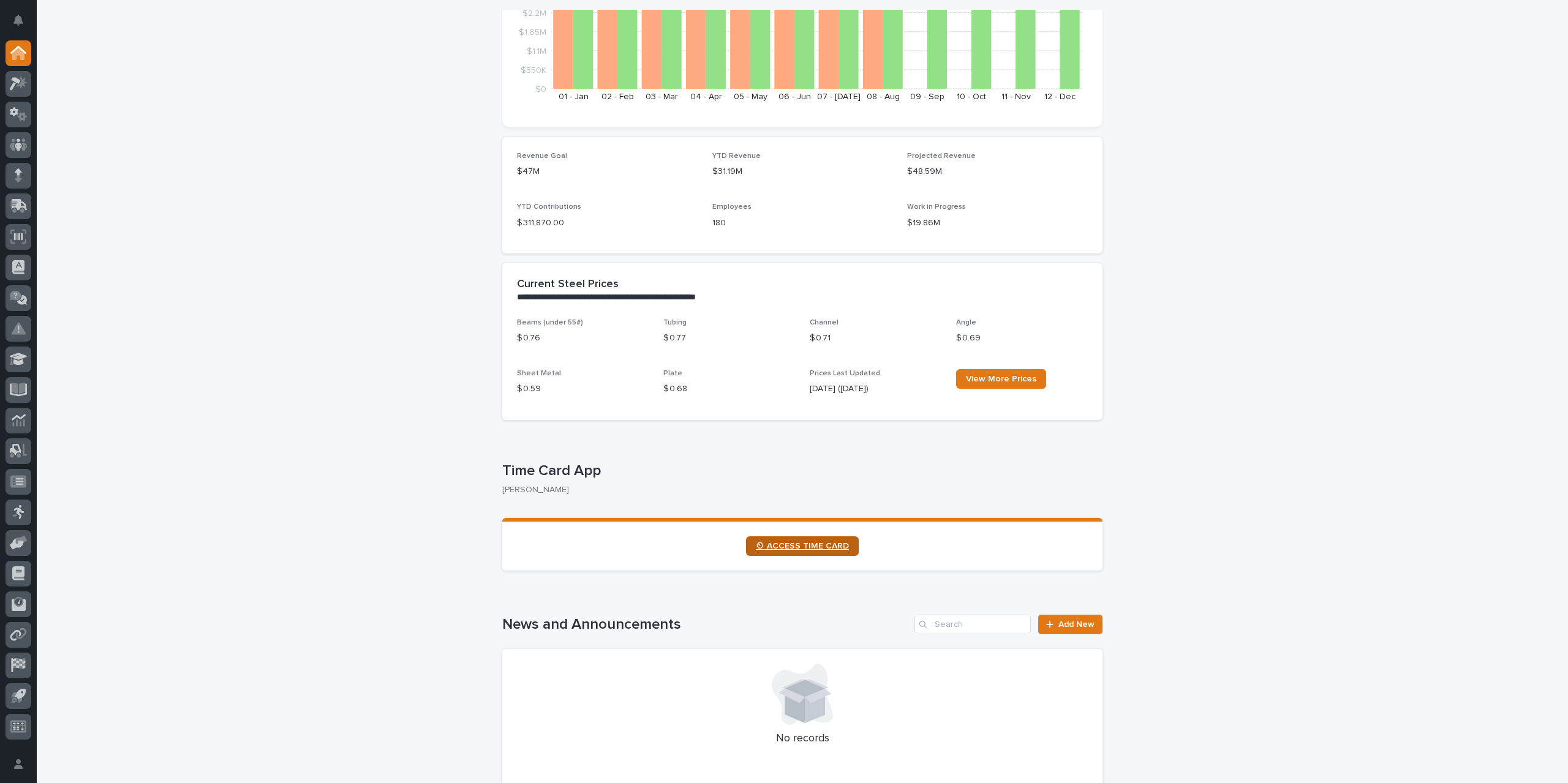
click at [799, 549] on span "⏲ ACCESS TIME CARD" at bounding box center [803, 547] width 93 height 9
